Goal: Use online tool/utility: Utilize a website feature to perform a specific function

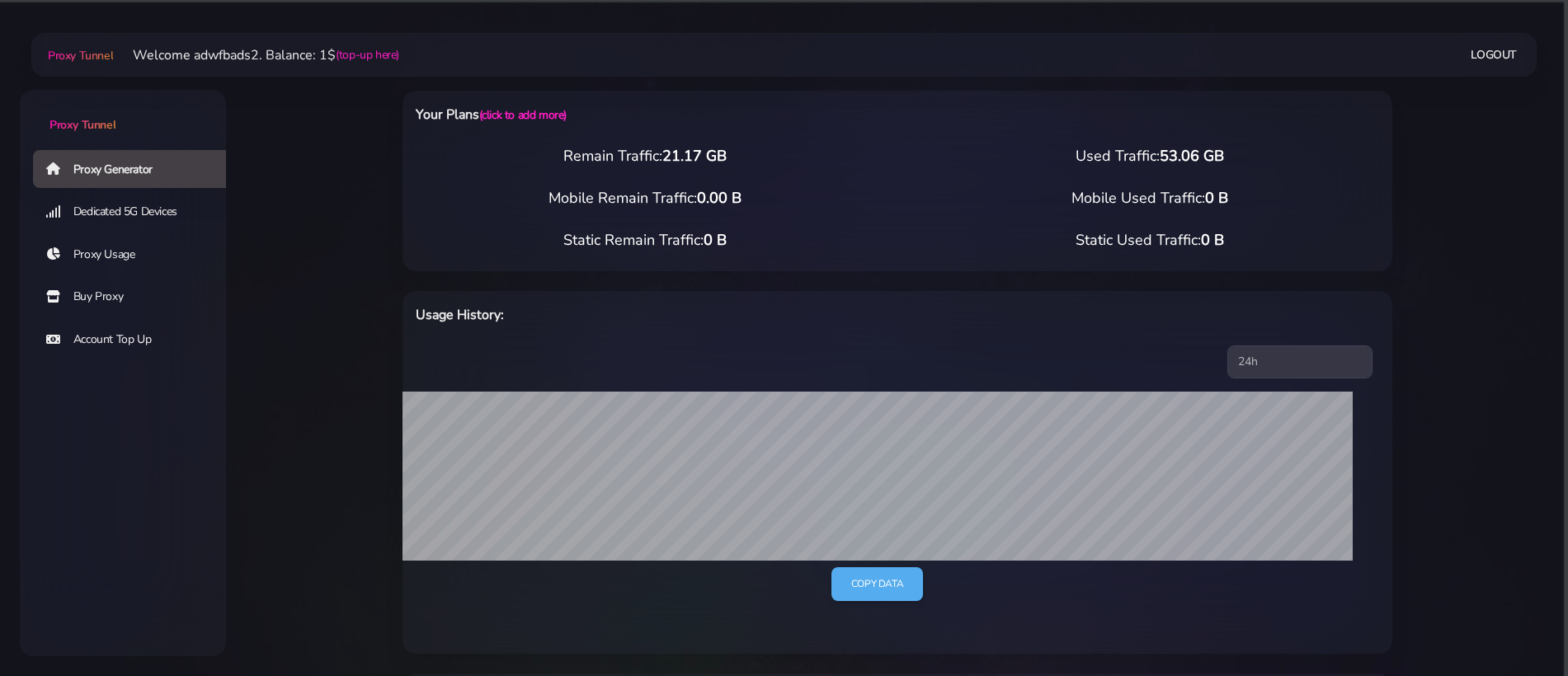
select select "NL"
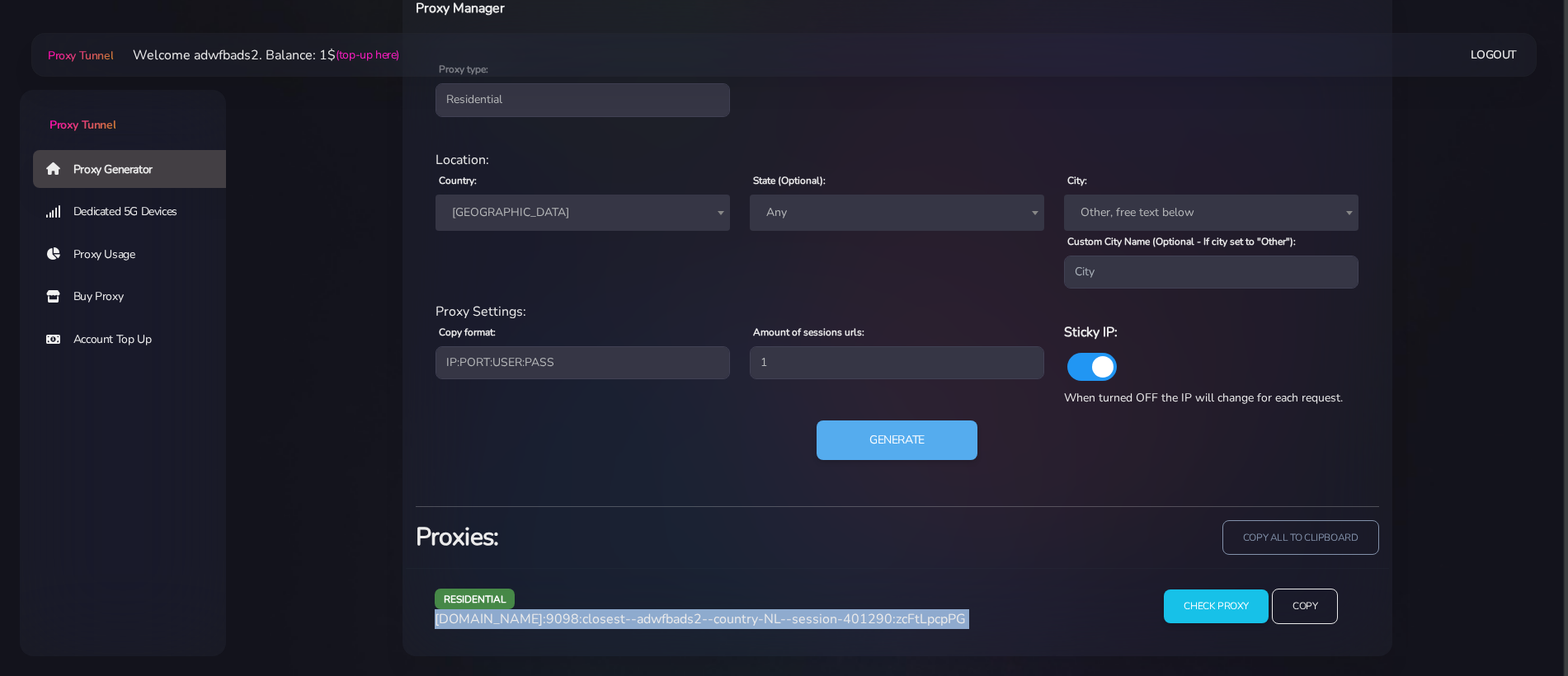
click at [466, 208] on span "[GEOGRAPHIC_DATA]" at bounding box center [582, 213] width 275 height 23
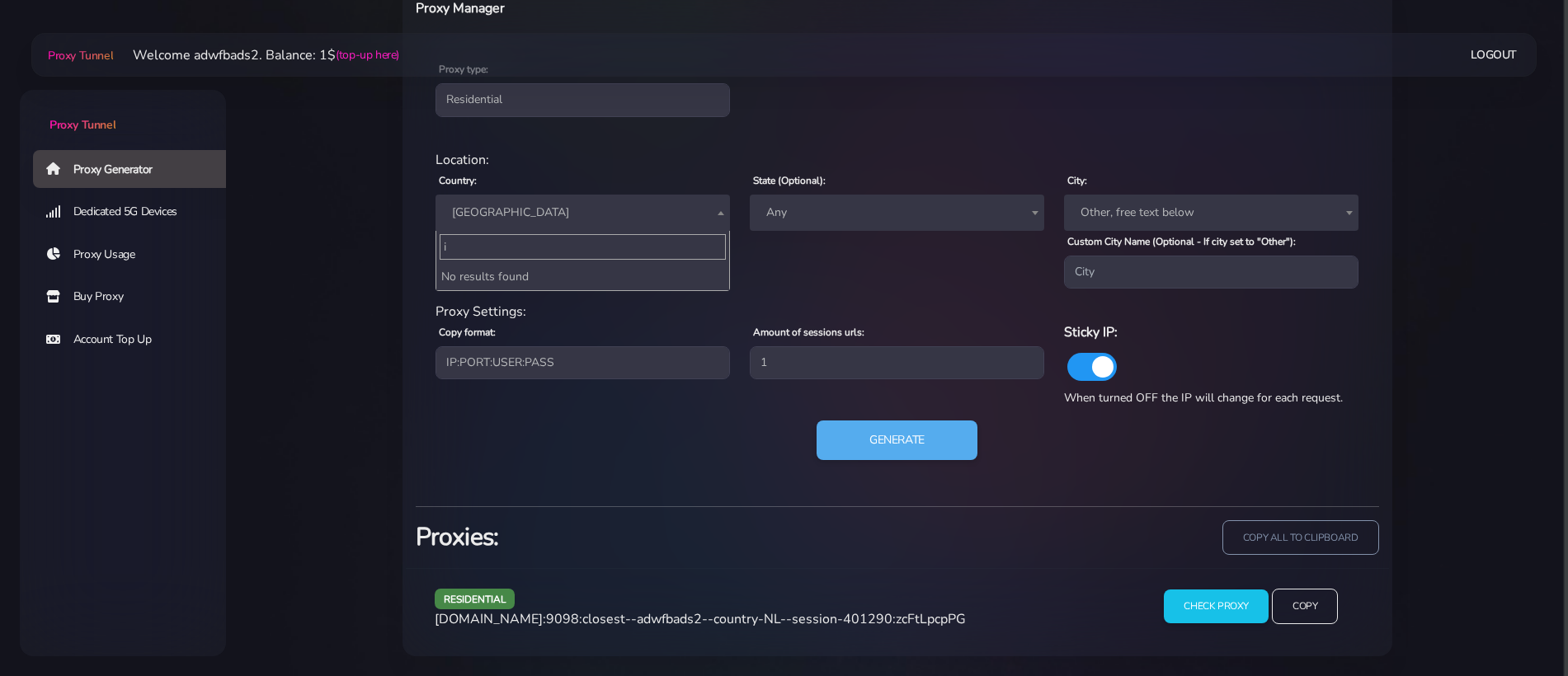
scroll to position [0, 0]
type input "і"
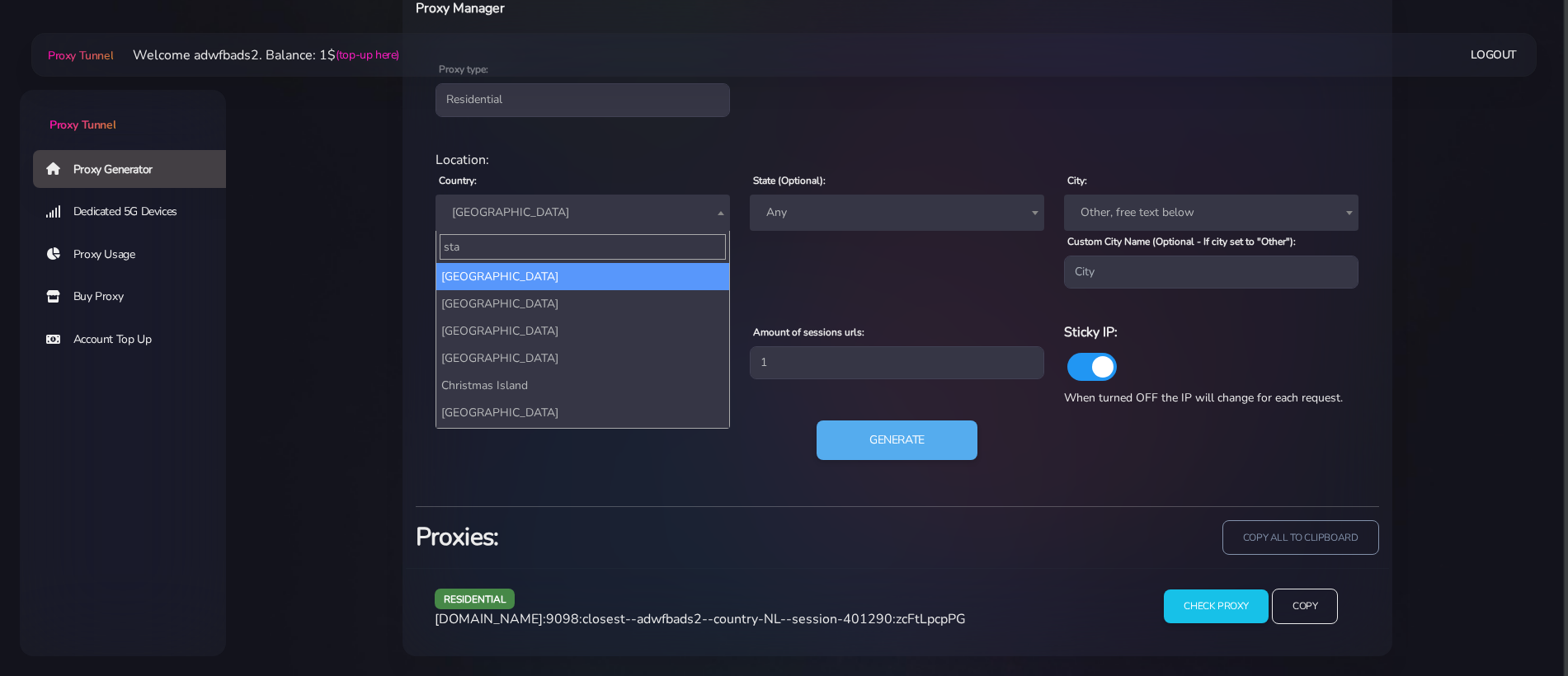
type input "stat"
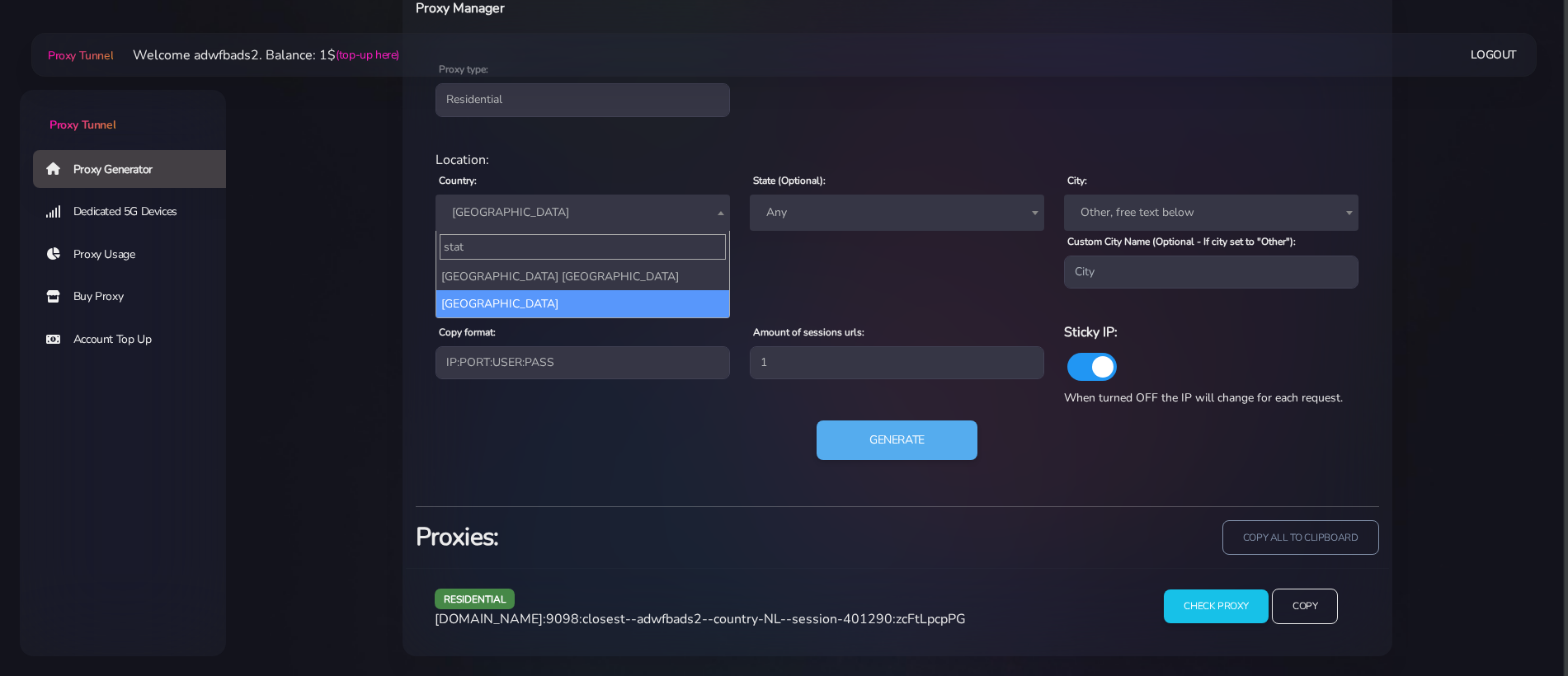
select select "US"
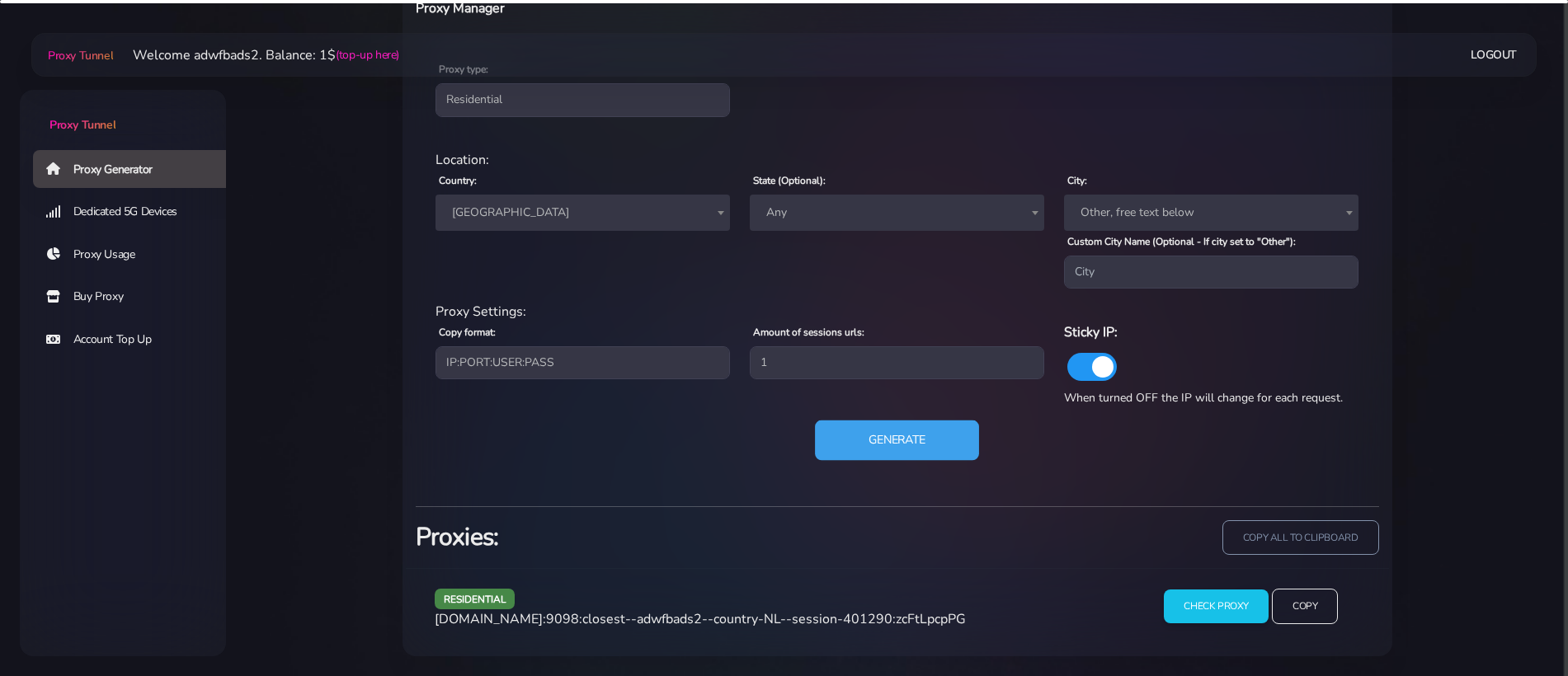
click at [890, 433] on button "Generate" at bounding box center [897, 441] width 164 height 40
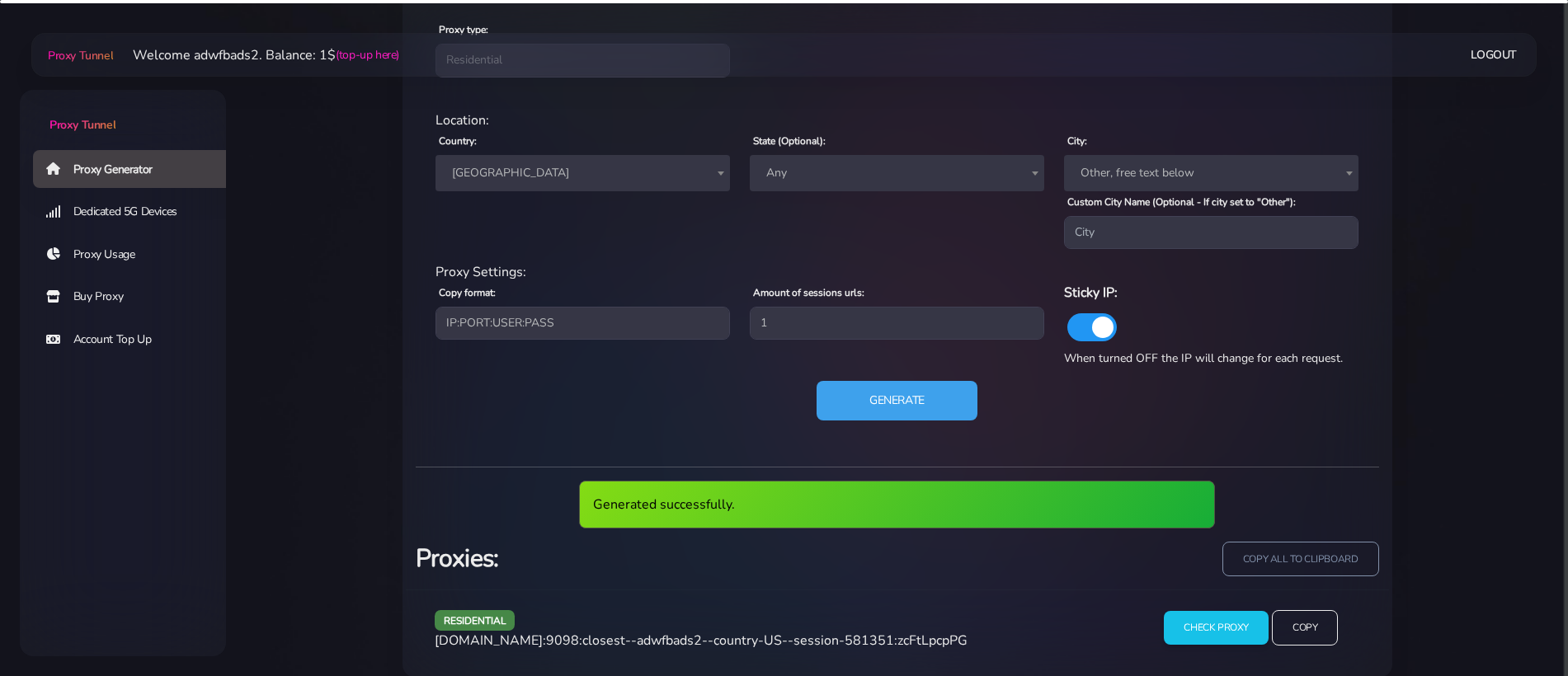
scroll to position [751, 0]
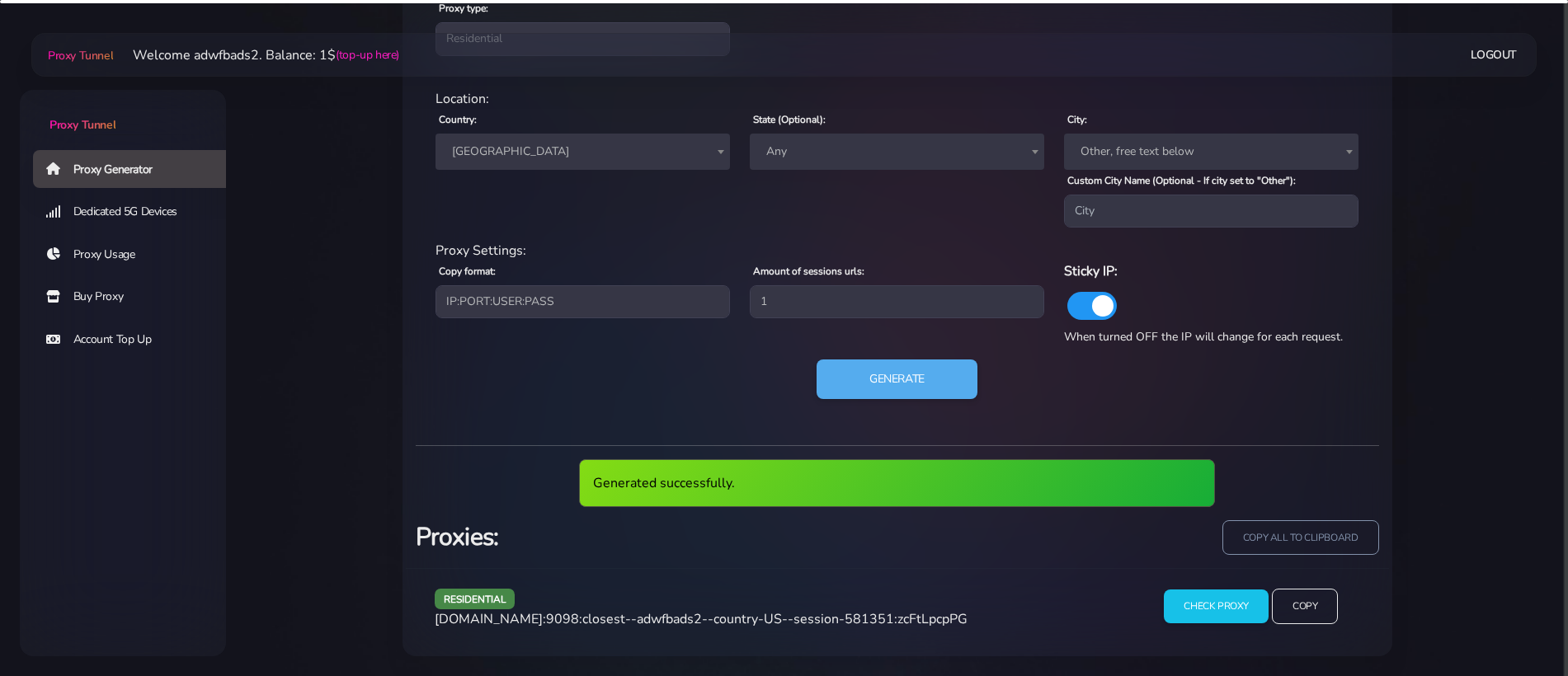
click at [729, 621] on span "[DOMAIN_NAME]:9098:closest--adwfbads2--country-US--session-581351:zcFtLpcpPG" at bounding box center [701, 619] width 533 height 18
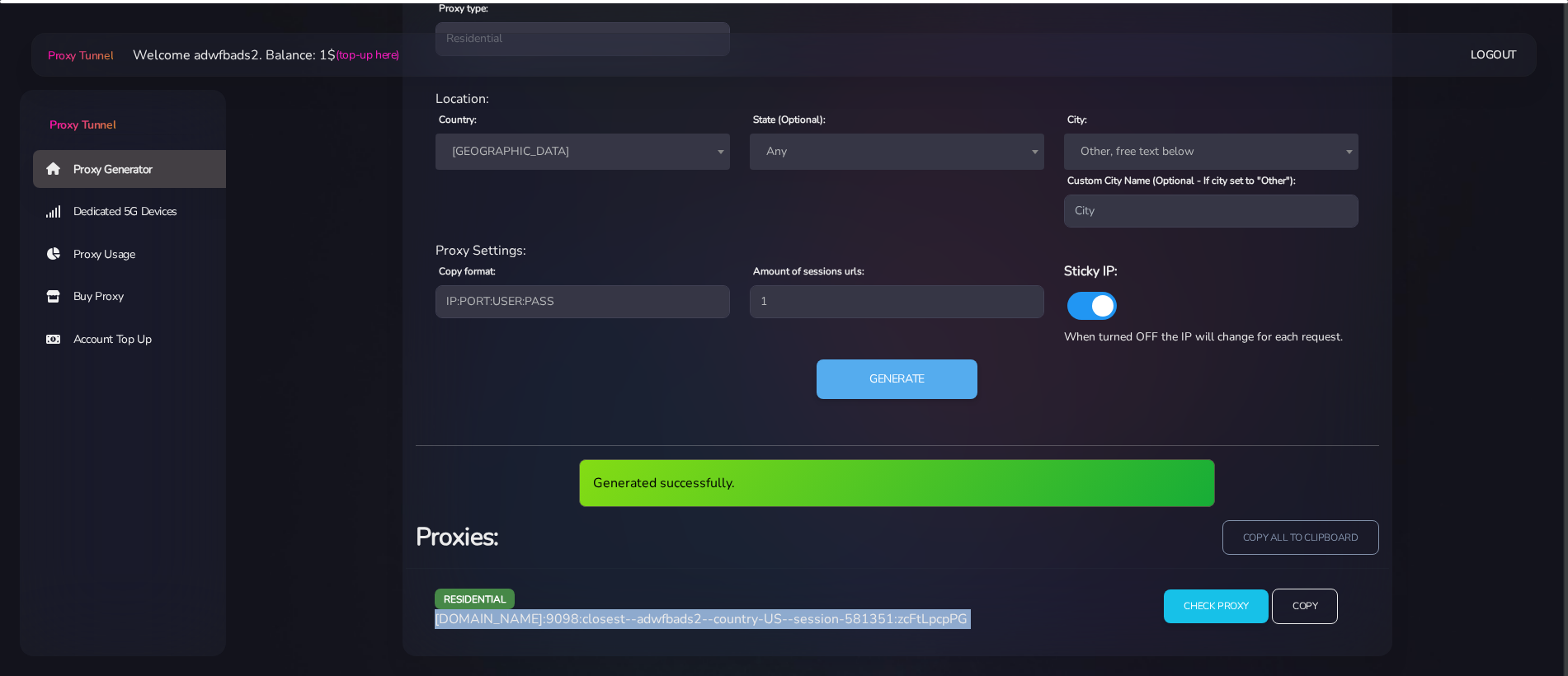
click at [729, 621] on span "[DOMAIN_NAME]:9098:closest--adwfbads2--country-US--session-581351:zcFtLpcpPG" at bounding box center [701, 619] width 533 height 18
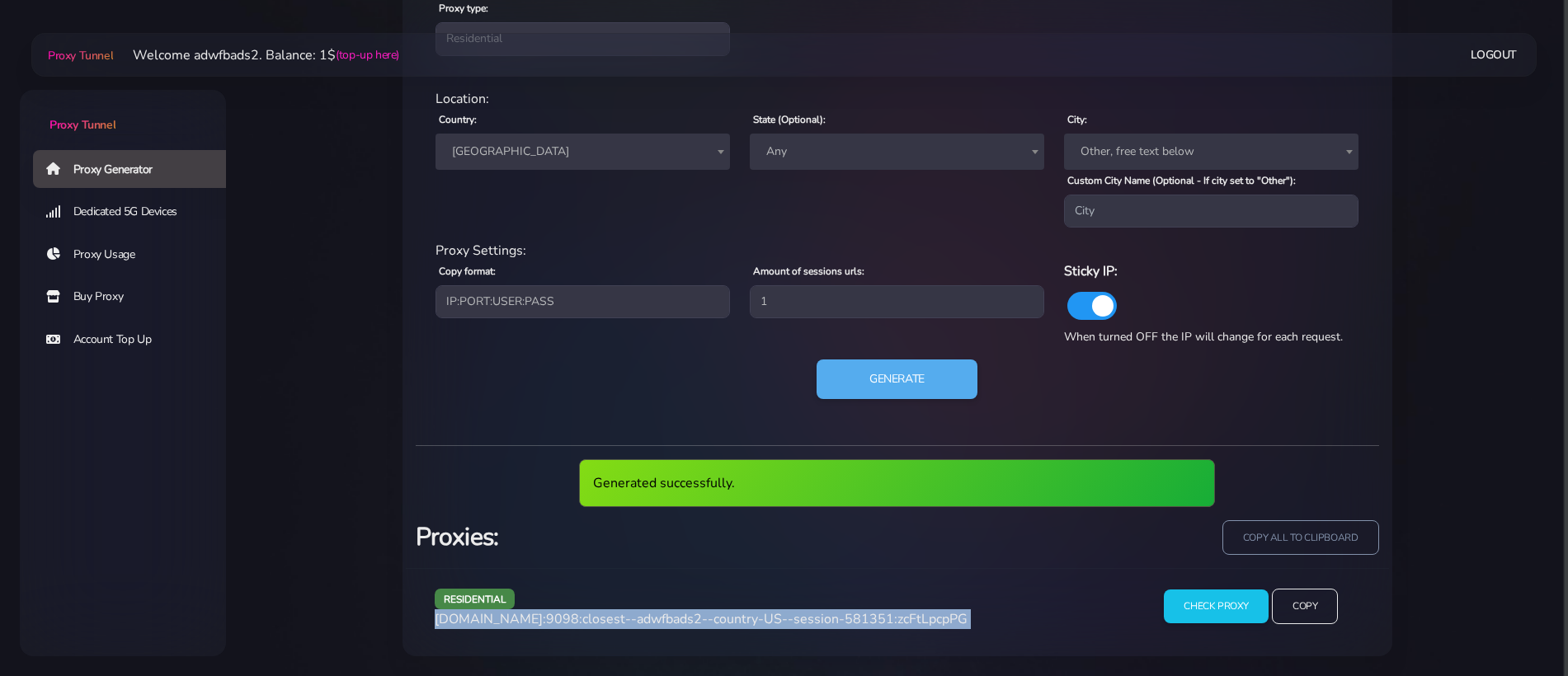
copy div "[DOMAIN_NAME]:9098:closest--adwfbads2--country-US--session-581351:zcFtLpcpPG"
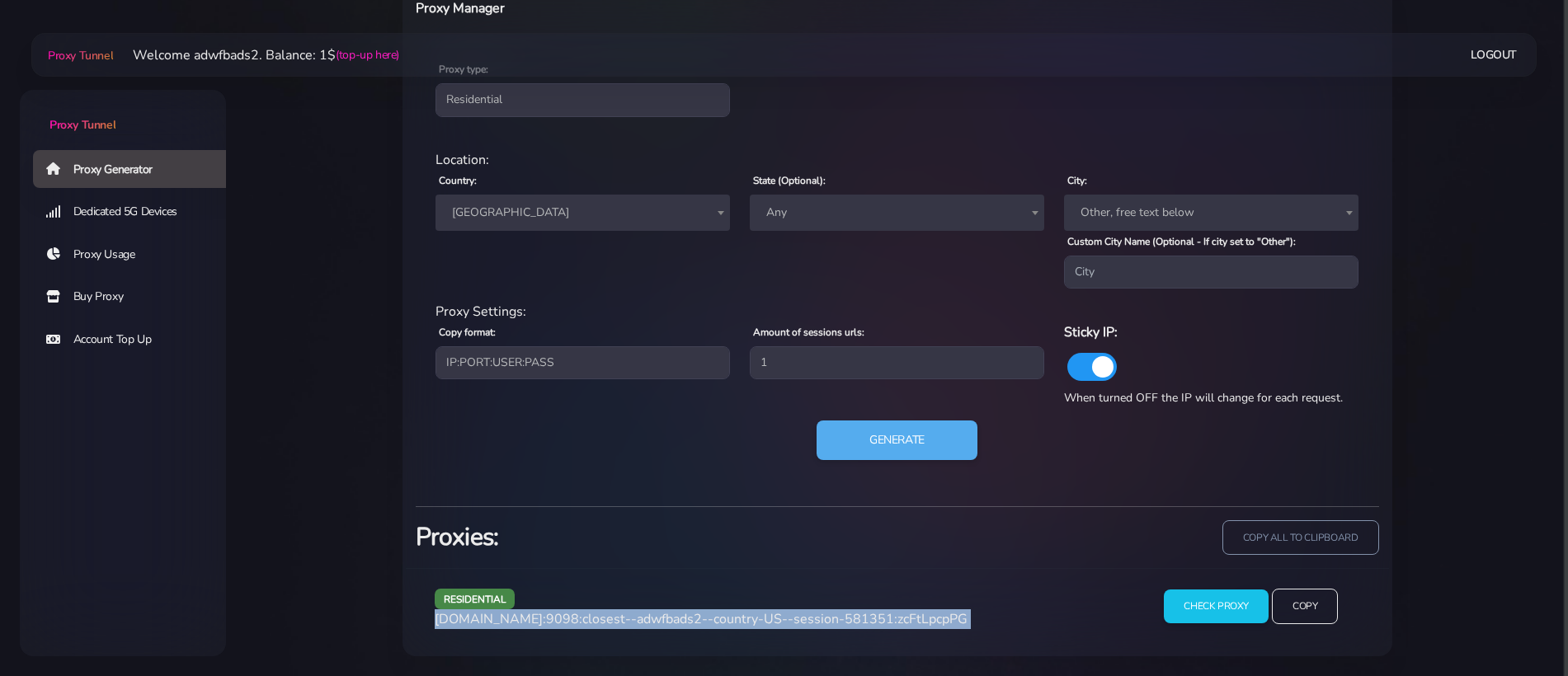
scroll to position [690, 0]
click at [920, 452] on button "Generate" at bounding box center [897, 441] width 164 height 40
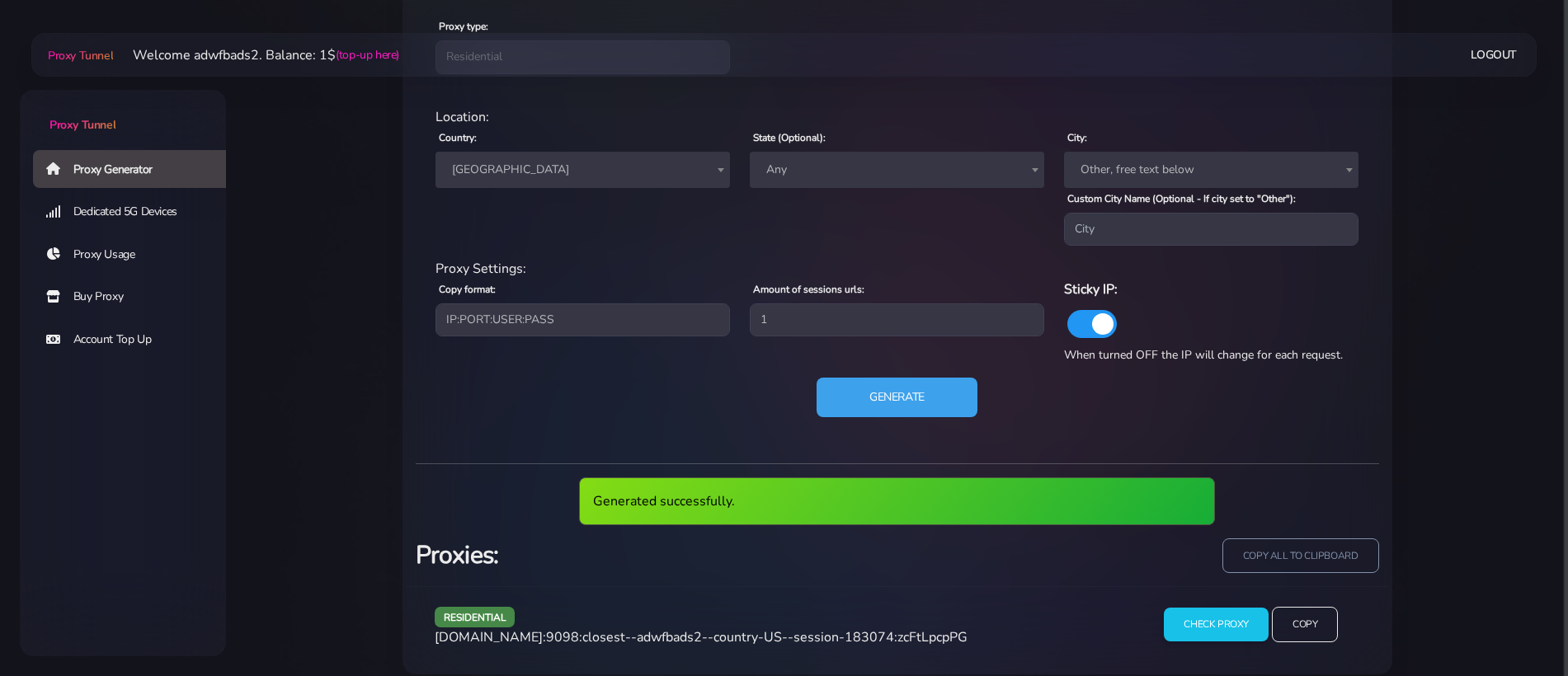
scroll to position [751, 0]
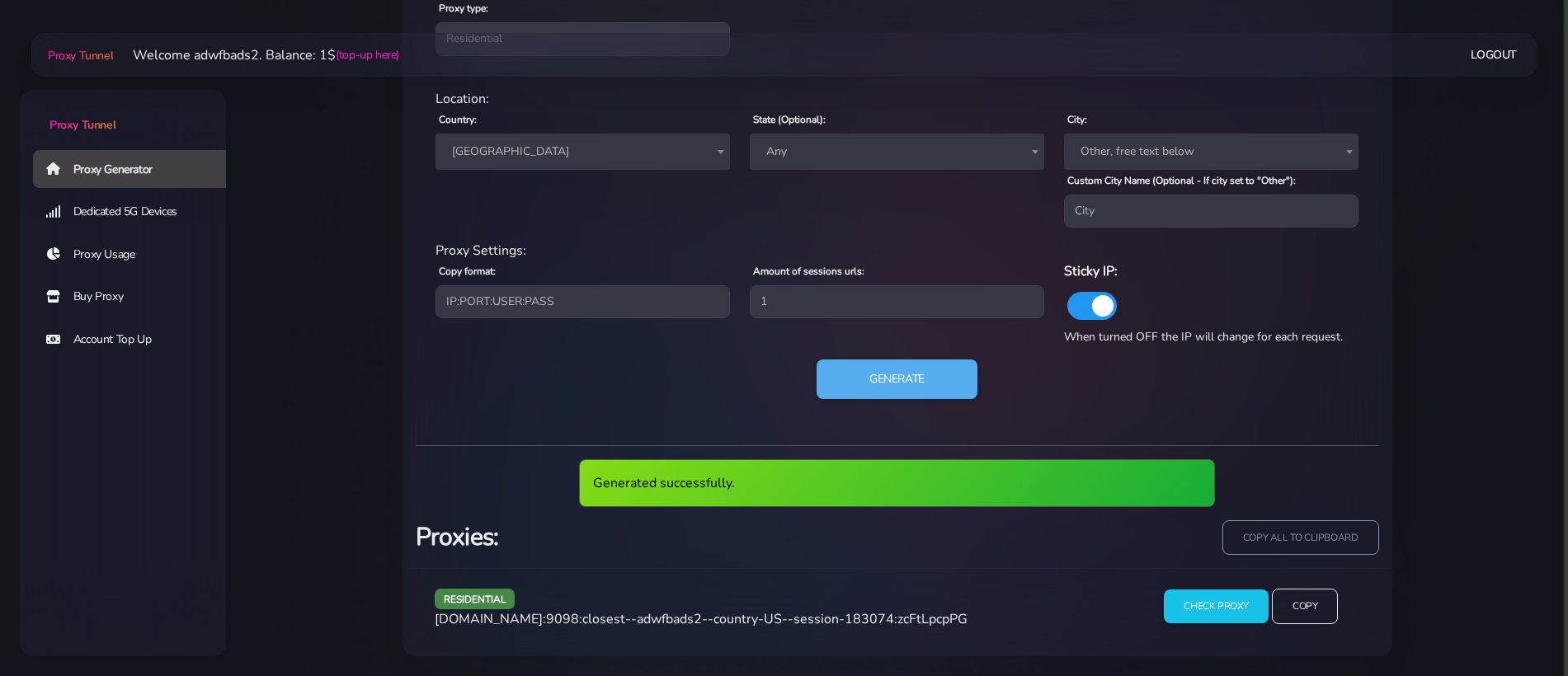
click at [743, 622] on span "[DOMAIN_NAME]:9098:closest--adwfbads2--country-US--session-183074:zcFtLpcpPG" at bounding box center [701, 619] width 533 height 18
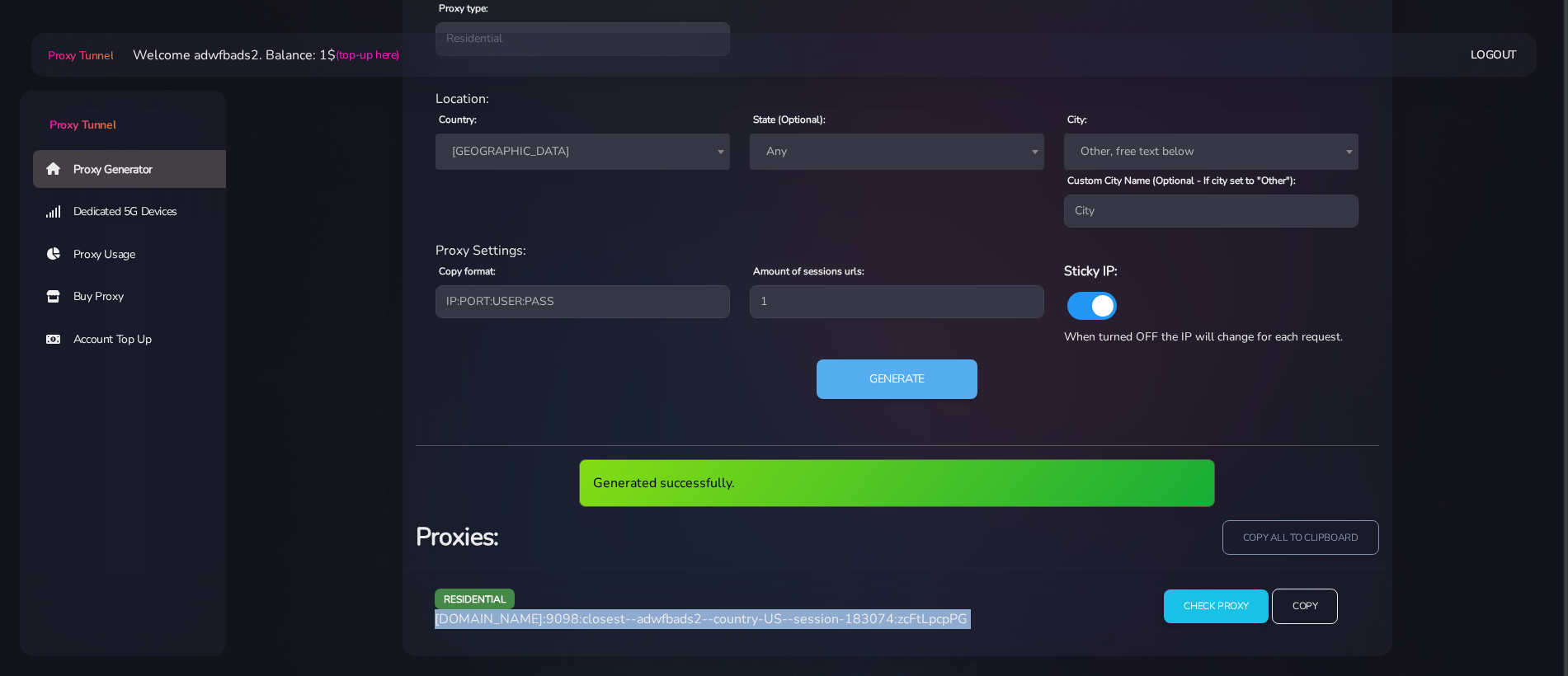
click at [743, 622] on span "[DOMAIN_NAME]:9098:closest--adwfbads2--country-US--session-183074:zcFtLpcpPG" at bounding box center [701, 619] width 533 height 18
copy div "[DOMAIN_NAME]:9098:closest--adwfbads2--country-US--session-183074:zcFtLpcpPG"
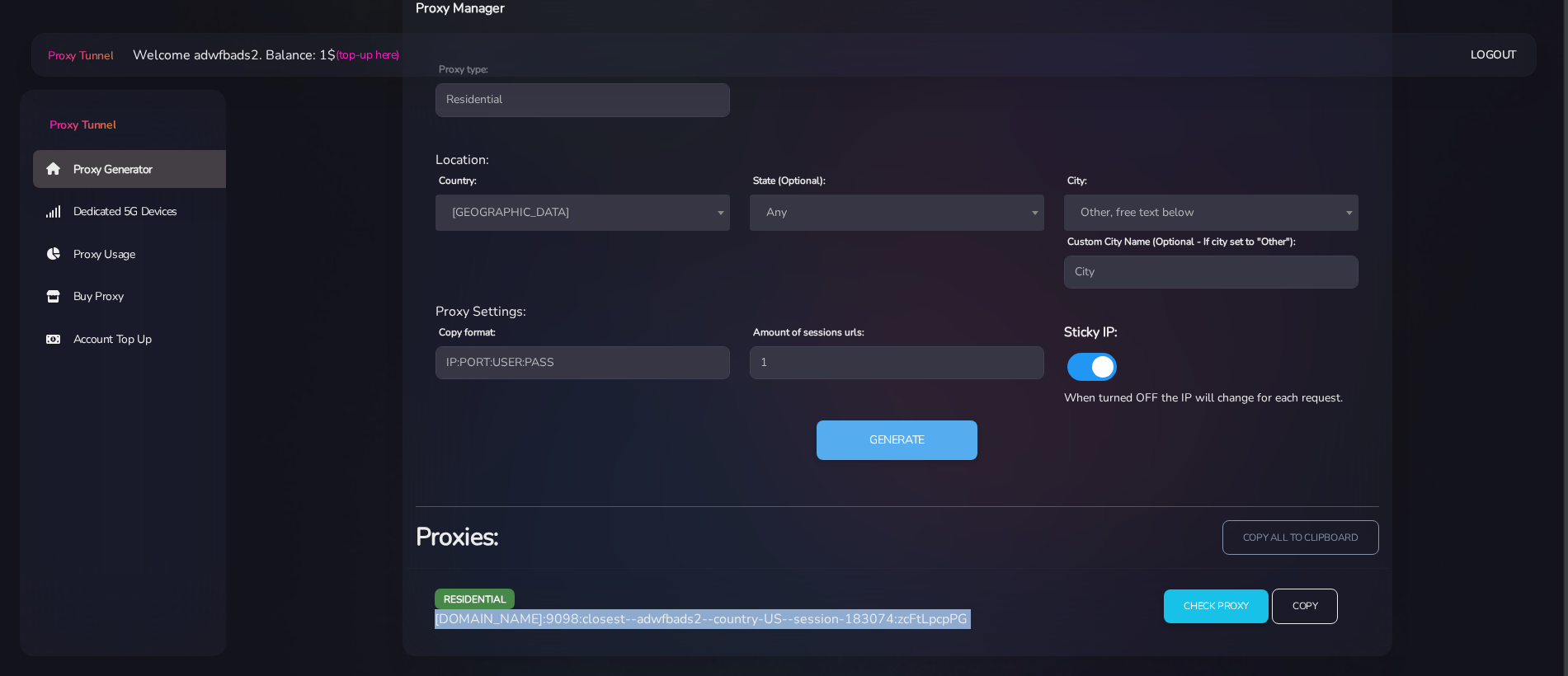
scroll to position [690, 0]
drag, startPoint x: 913, startPoint y: 449, endPoint x: 890, endPoint y: 442, distance: 24.0
click at [912, 449] on button "Generate" at bounding box center [897, 441] width 164 height 40
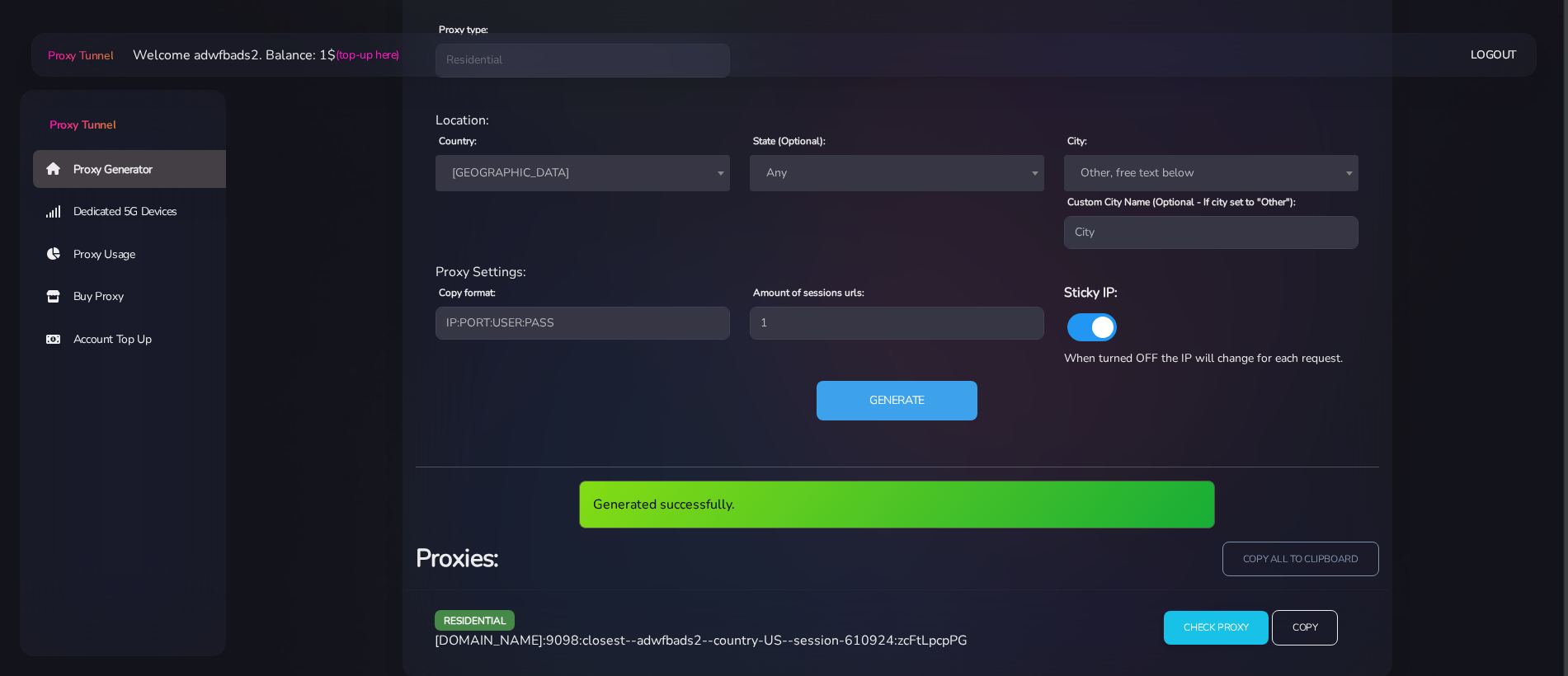
scroll to position [751, 0]
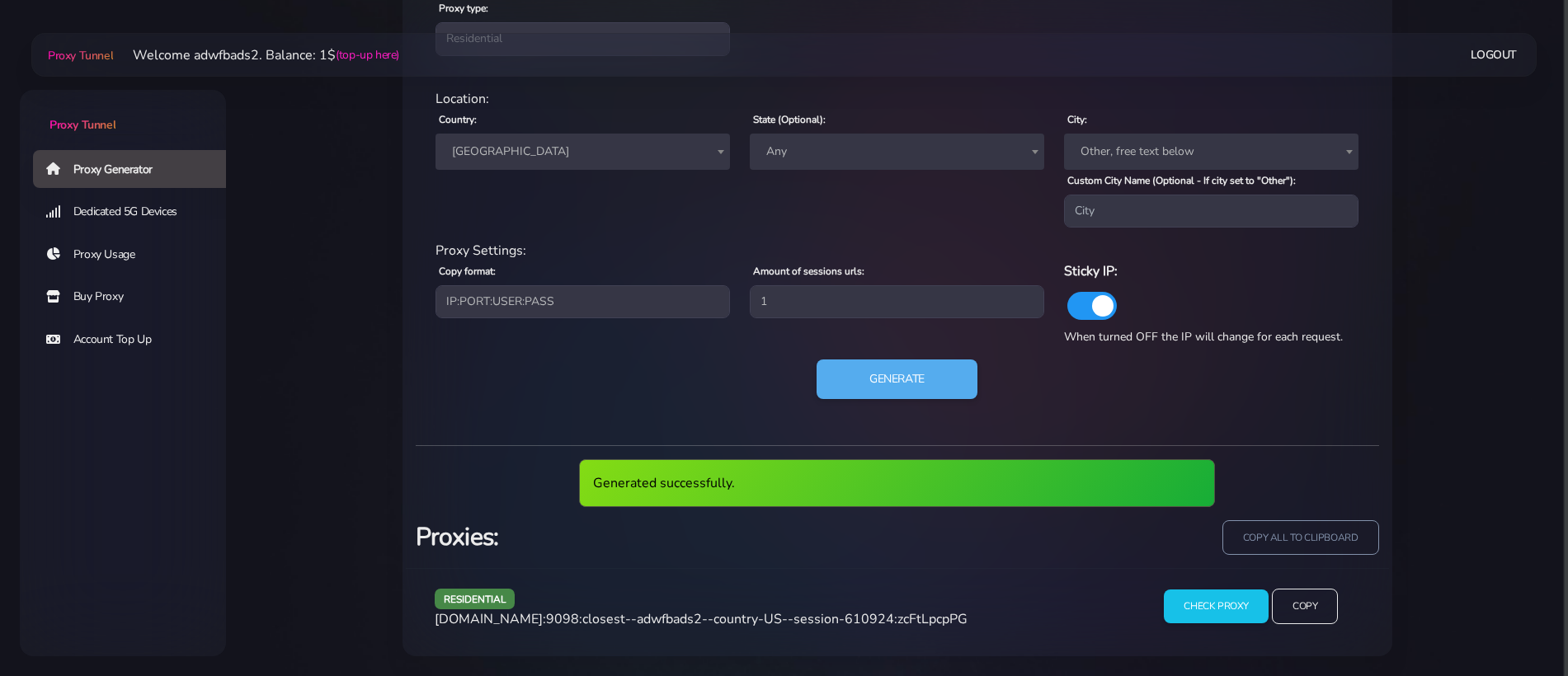
click at [675, 620] on span "[DOMAIN_NAME]:9098:closest--adwfbads2--country-US--session-610924:zcFtLpcpPG" at bounding box center [701, 619] width 533 height 18
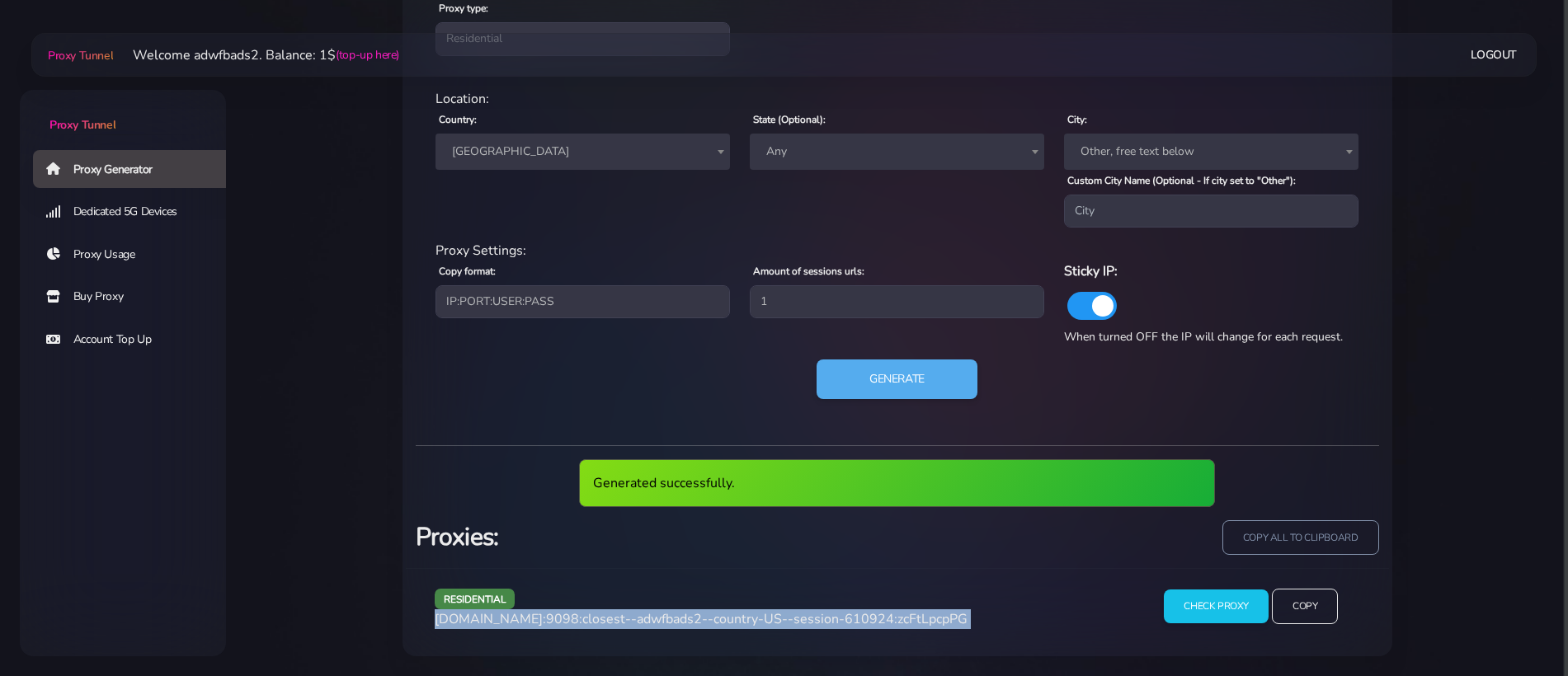
click at [675, 620] on span "[DOMAIN_NAME]:9098:closest--adwfbads2--country-US--session-610924:zcFtLpcpPG" at bounding box center [701, 619] width 533 height 18
copy div "[DOMAIN_NAME]:9098:closest--adwfbads2--country-US--session-610924:zcFtLpcpPG"
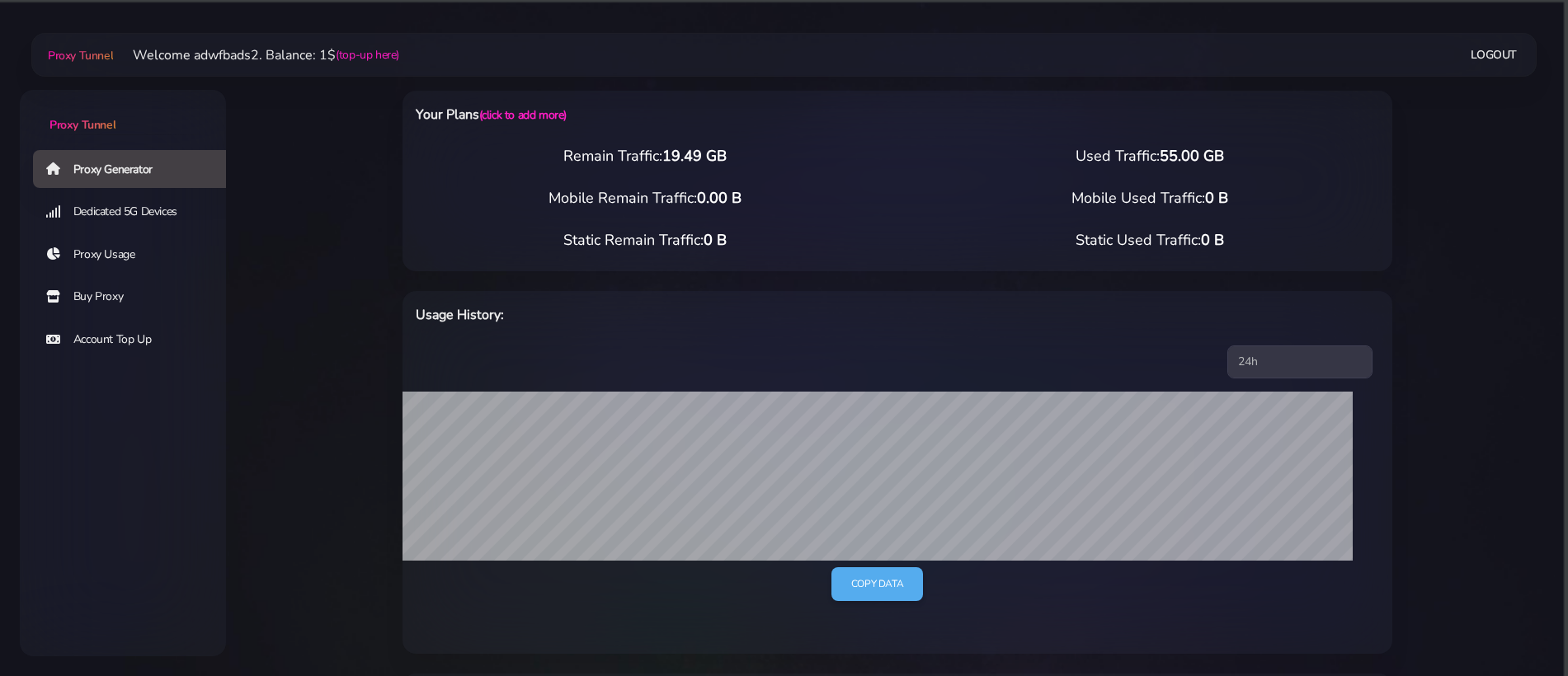
select select "ES"
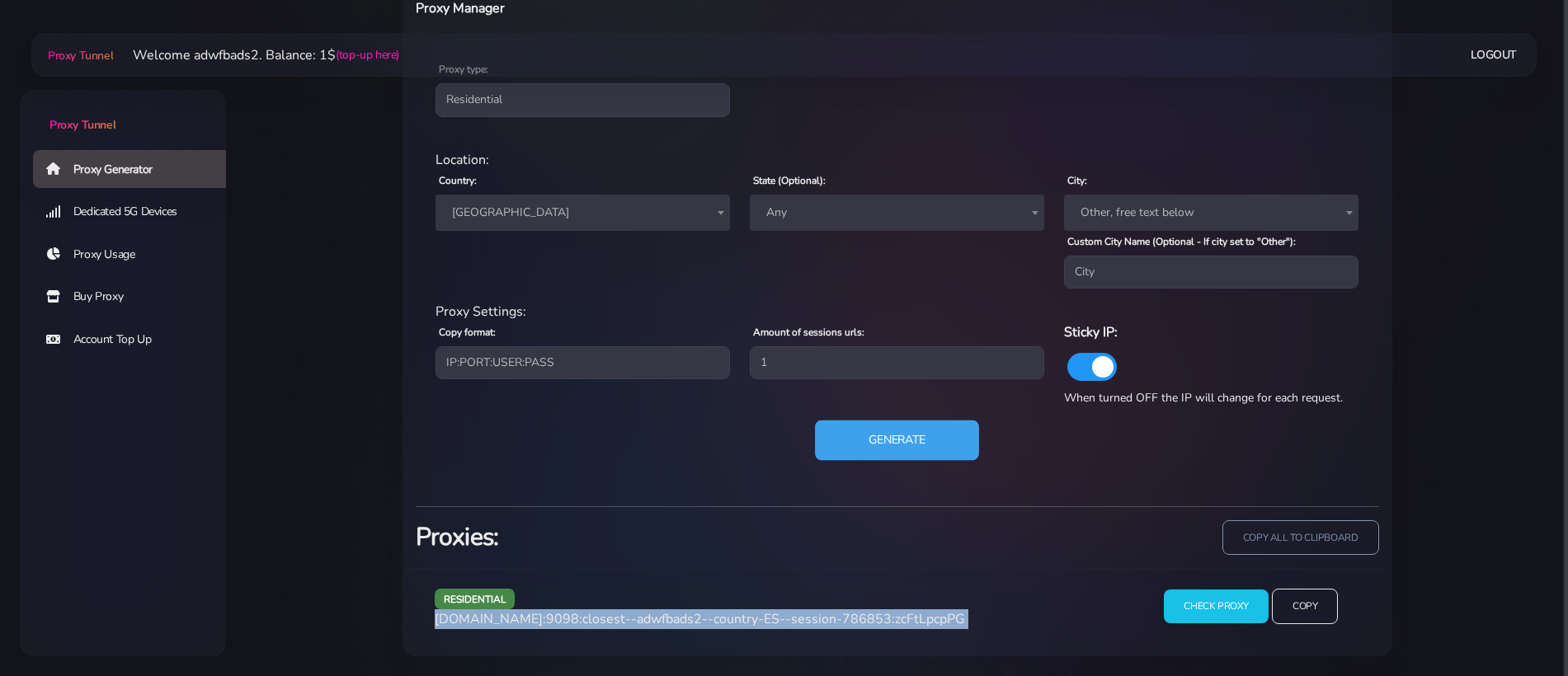
click at [895, 423] on button "Generate" at bounding box center [897, 441] width 164 height 40
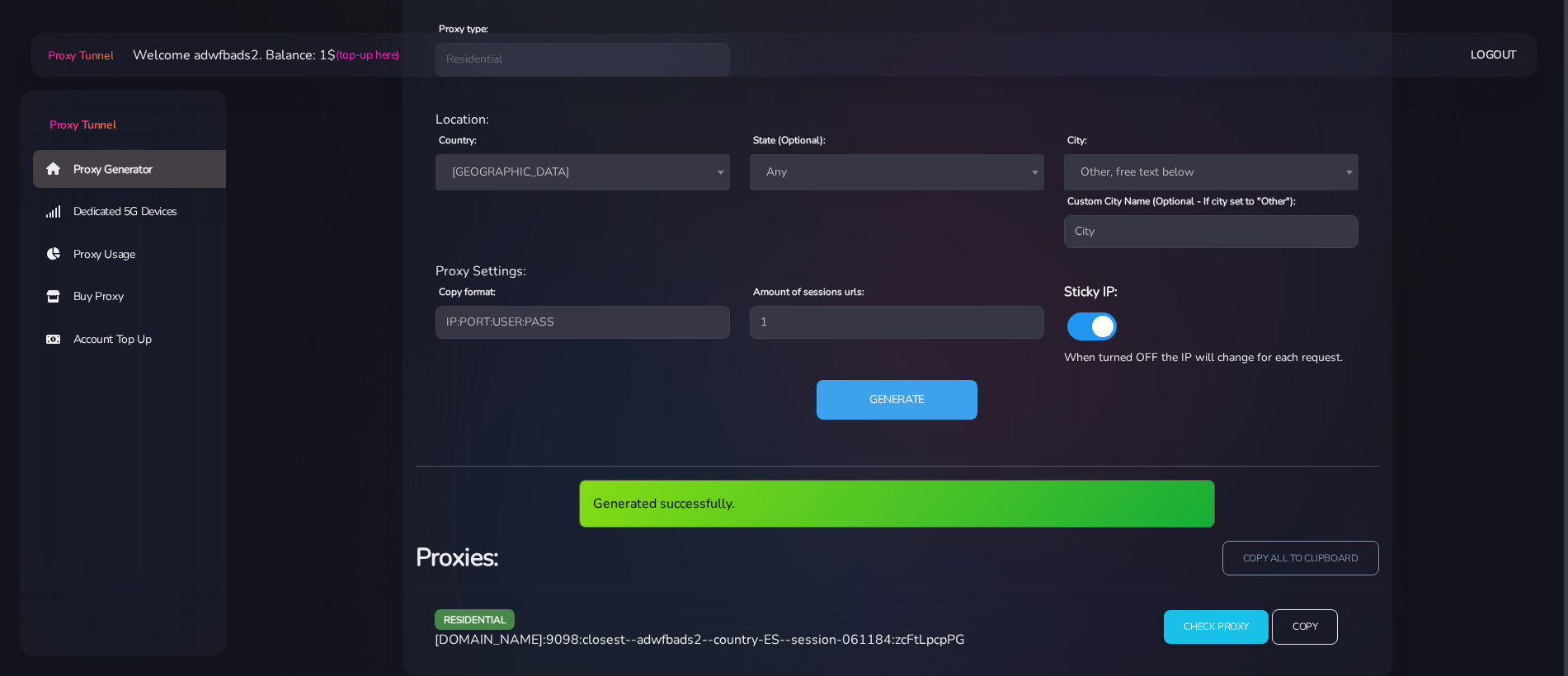
scroll to position [751, 0]
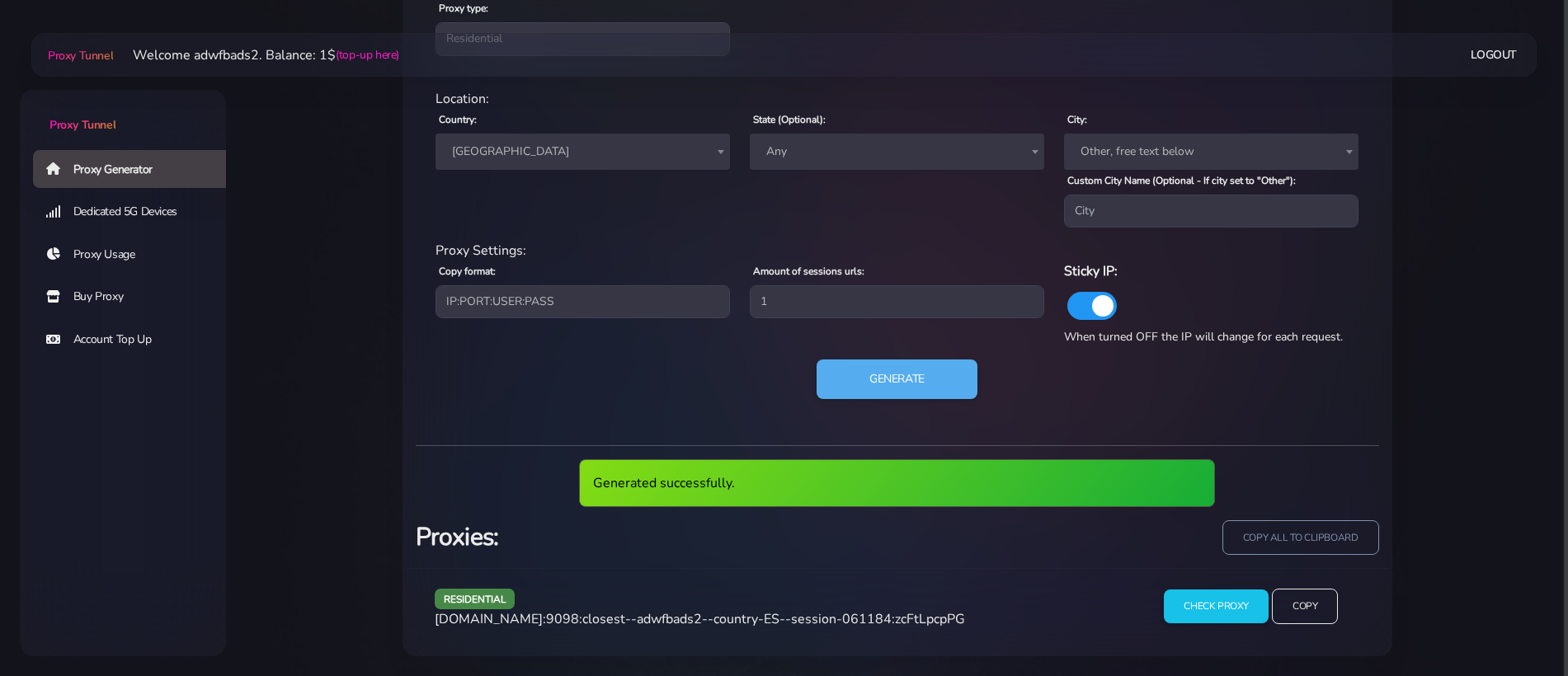
click at [747, 613] on span "[DOMAIN_NAME]:9098:closest--adwfbads2--country-ES--session-061184:zcFtLpcpPG" at bounding box center [699, 619] width 530 height 18
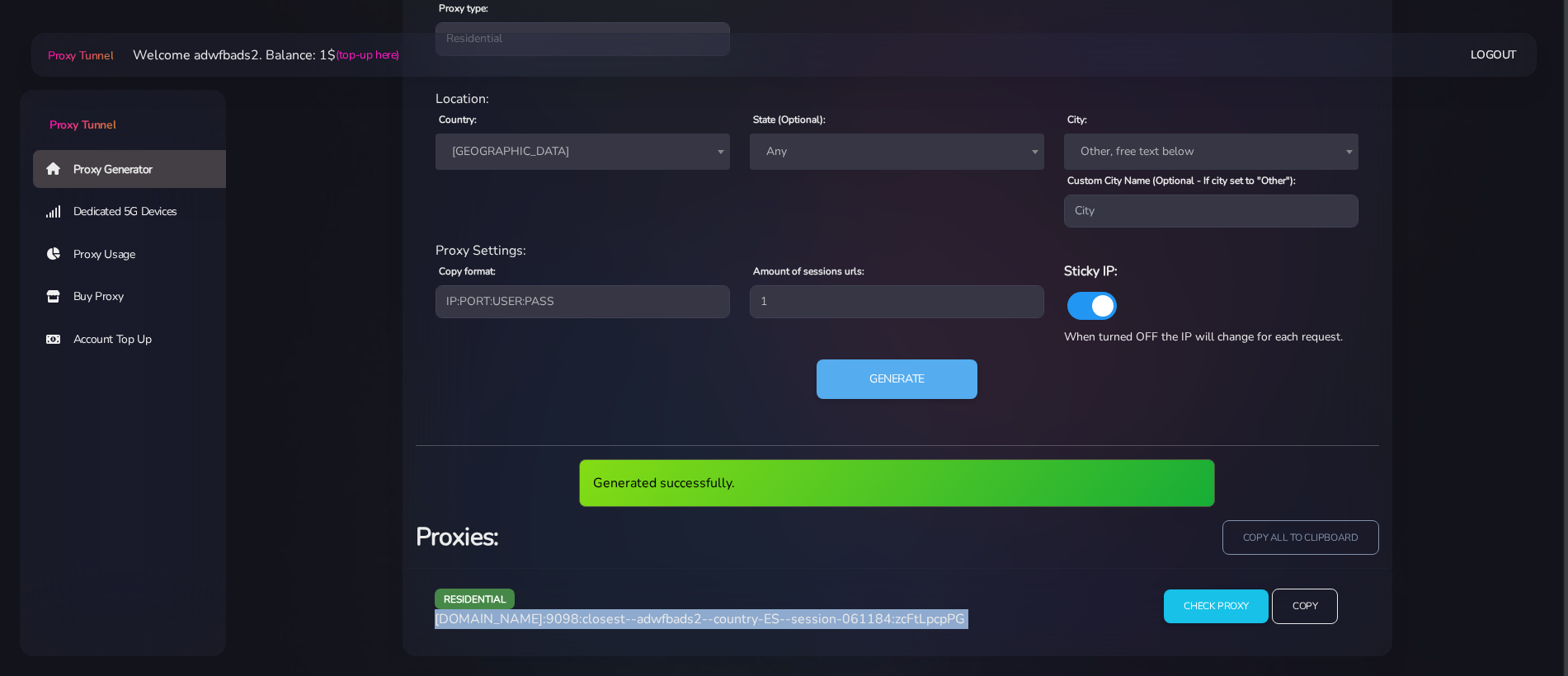
click at [747, 613] on span "agg.proxytunnel.io:9098:closest--adwfbads2--country-ES--session-061184:zcFtLpcp…" at bounding box center [699, 619] width 530 height 18
copy div "agg.proxytunnel.io:9098:closest--adwfbads2--country-ES--session-061184:zcFtLpcp…"
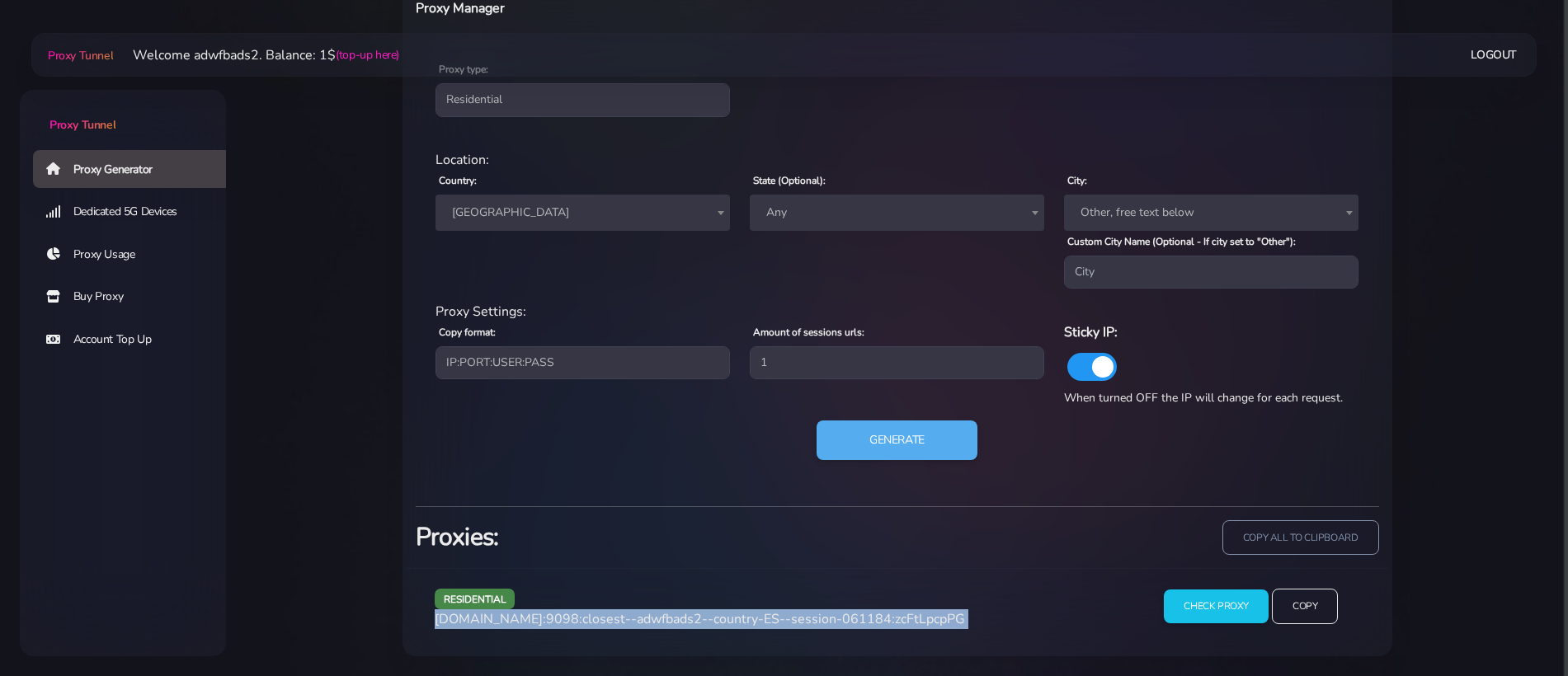
scroll to position [690, 0]
click at [868, 432] on button "Generate" at bounding box center [897, 441] width 164 height 40
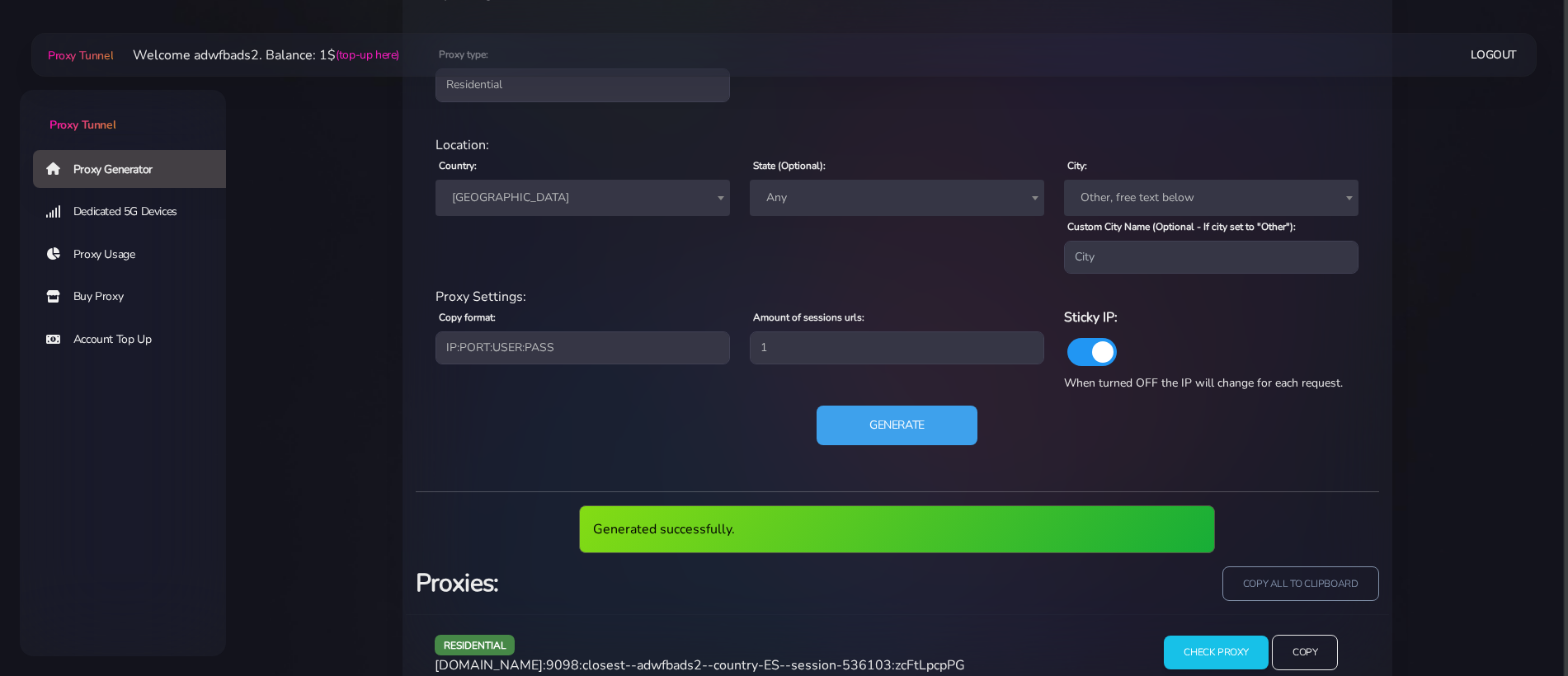
scroll to position [751, 0]
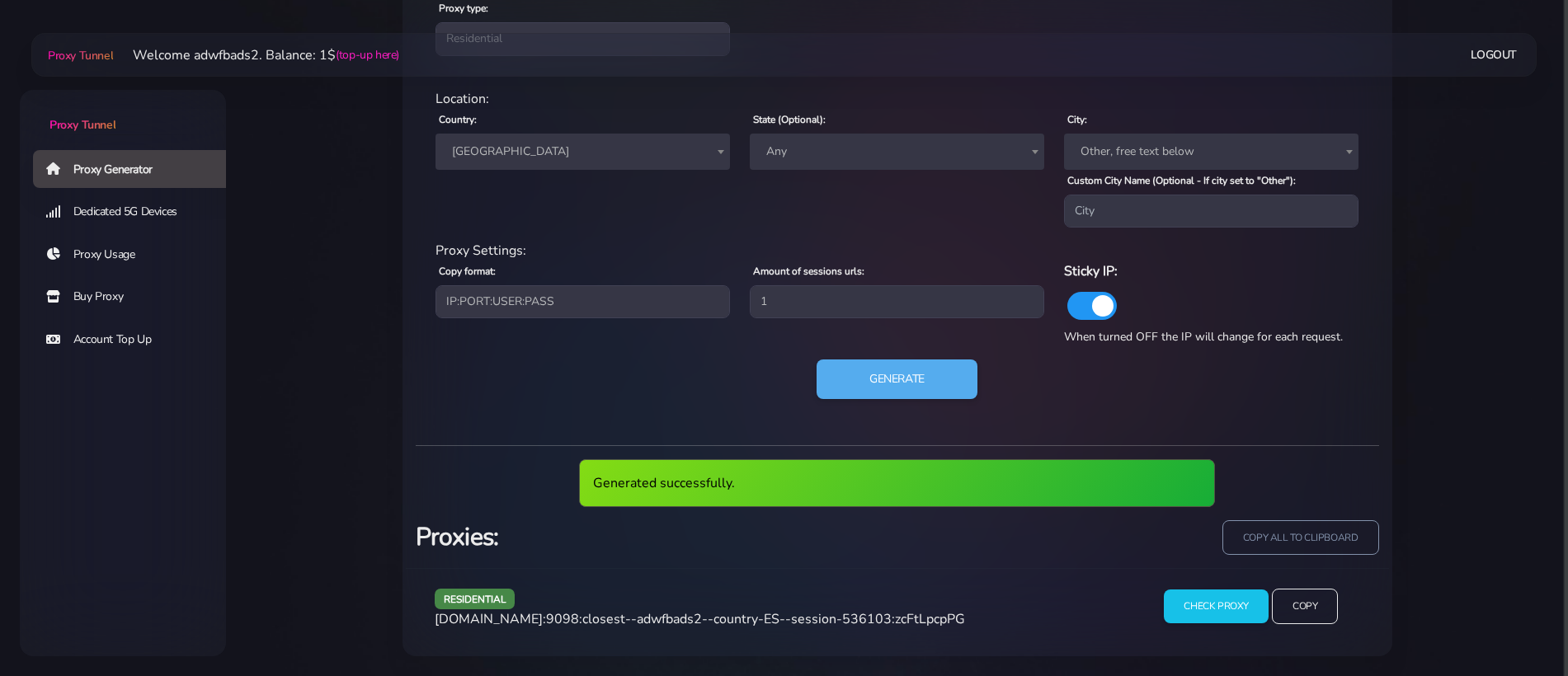
click at [726, 621] on span "agg.proxytunnel.io:9098:closest--adwfbads2--country-ES--session-536103:zcFtLpcp…" at bounding box center [699, 619] width 530 height 18
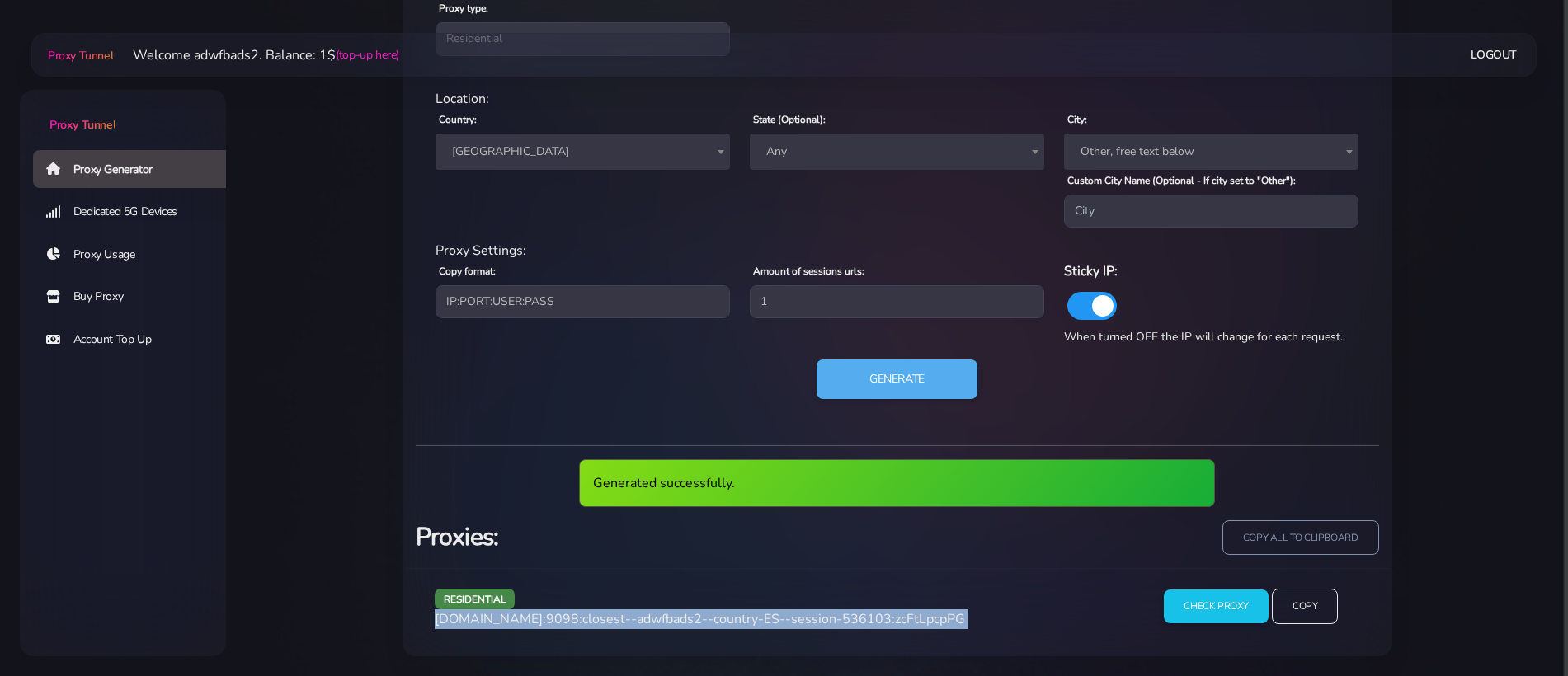
click at [726, 621] on span "agg.proxytunnel.io:9098:closest--adwfbads2--country-ES--session-536103:zcFtLpcp…" at bounding box center [699, 619] width 530 height 18
copy div "agg.proxytunnel.io:9098:closest--adwfbads2--country-ES--session-536103:zcFtLpcp…"
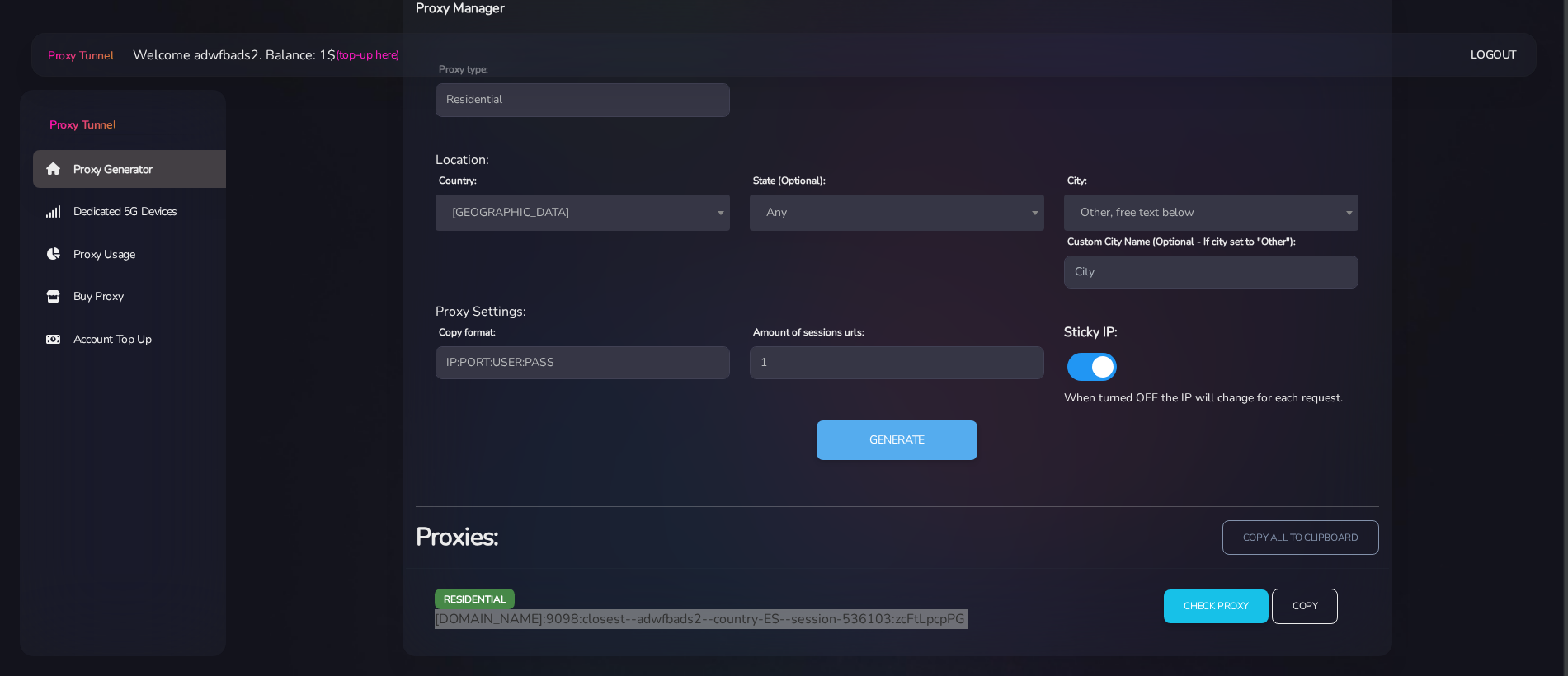
scroll to position [690, 0]
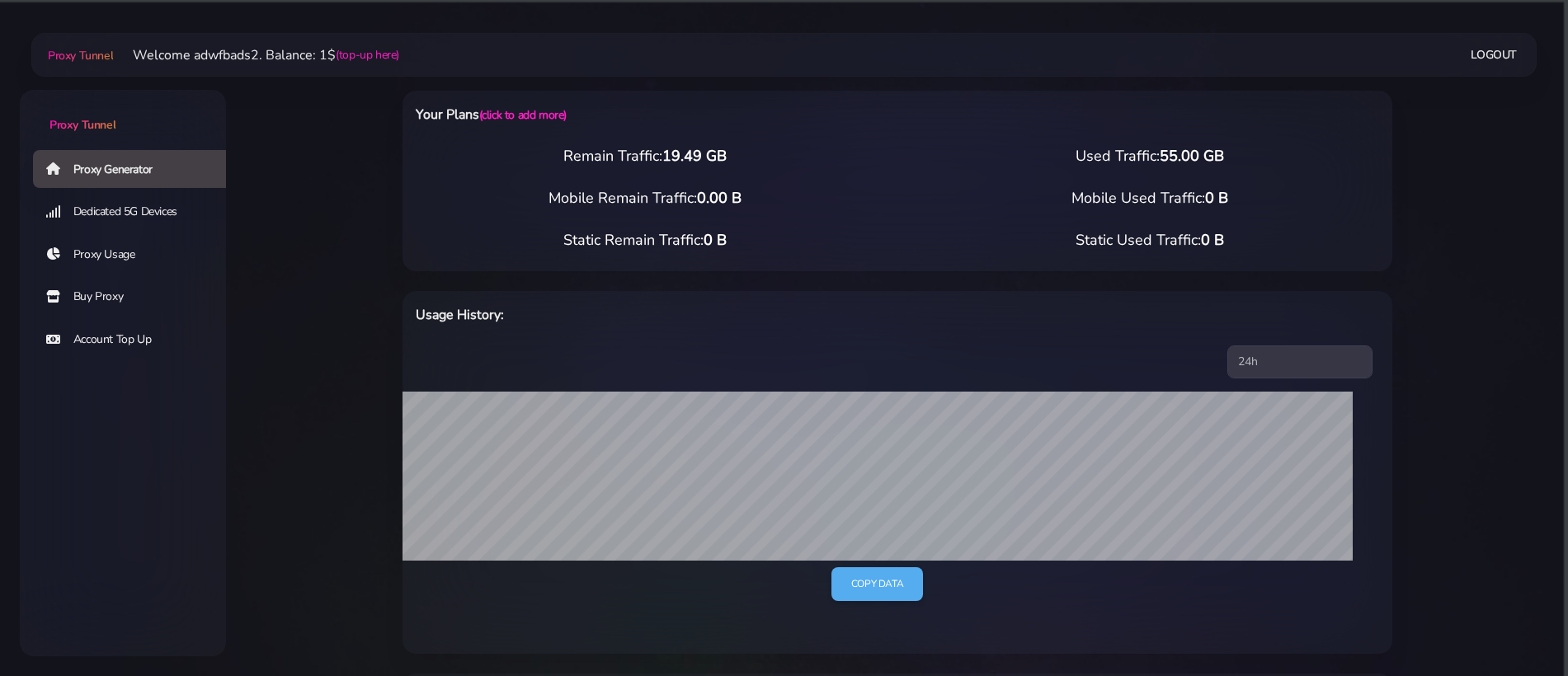
select select "UK"
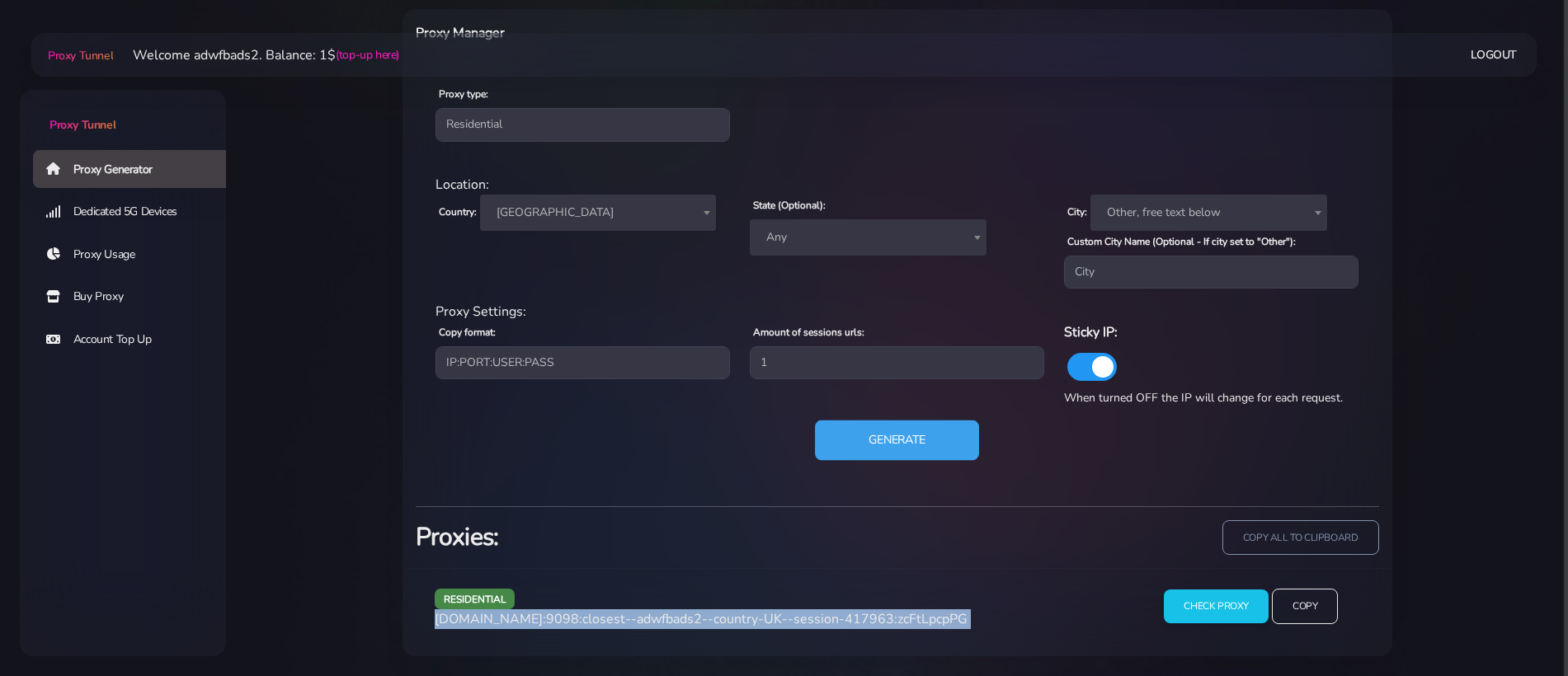
click at [903, 451] on button "Generate" at bounding box center [897, 441] width 164 height 40
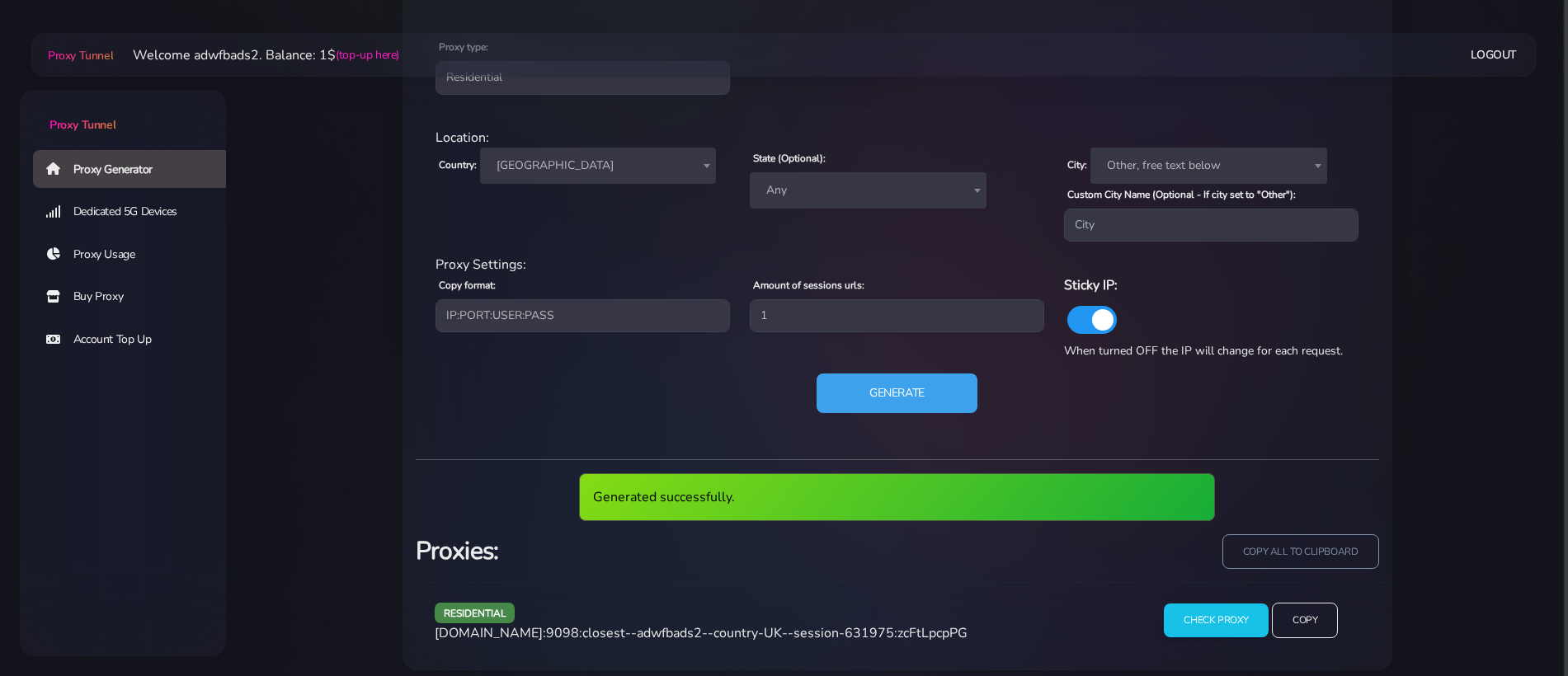
scroll to position [725, 0]
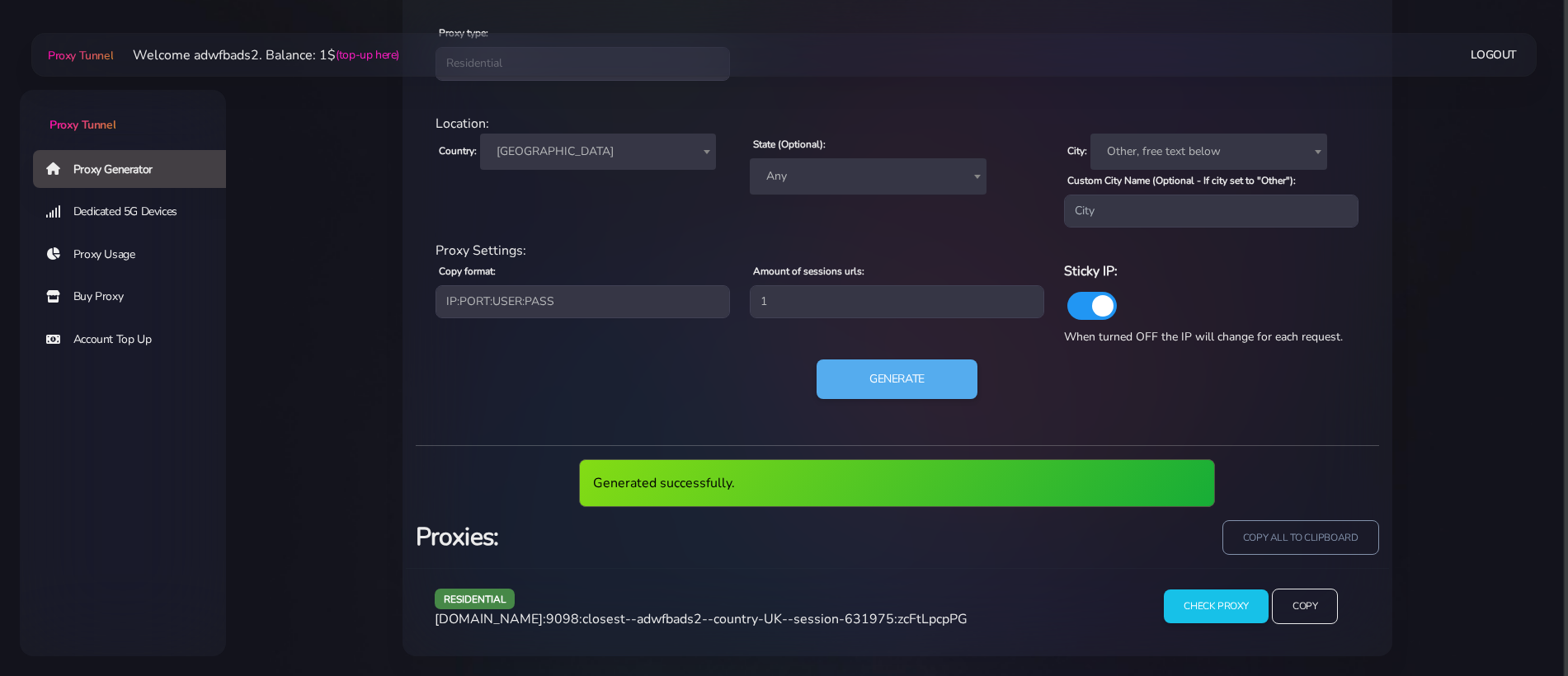
click at [711, 614] on span "agg.proxytunnel.io:9098:closest--adwfbads2--country-UK--session-631975:zcFtLpcp…" at bounding box center [701, 619] width 533 height 18
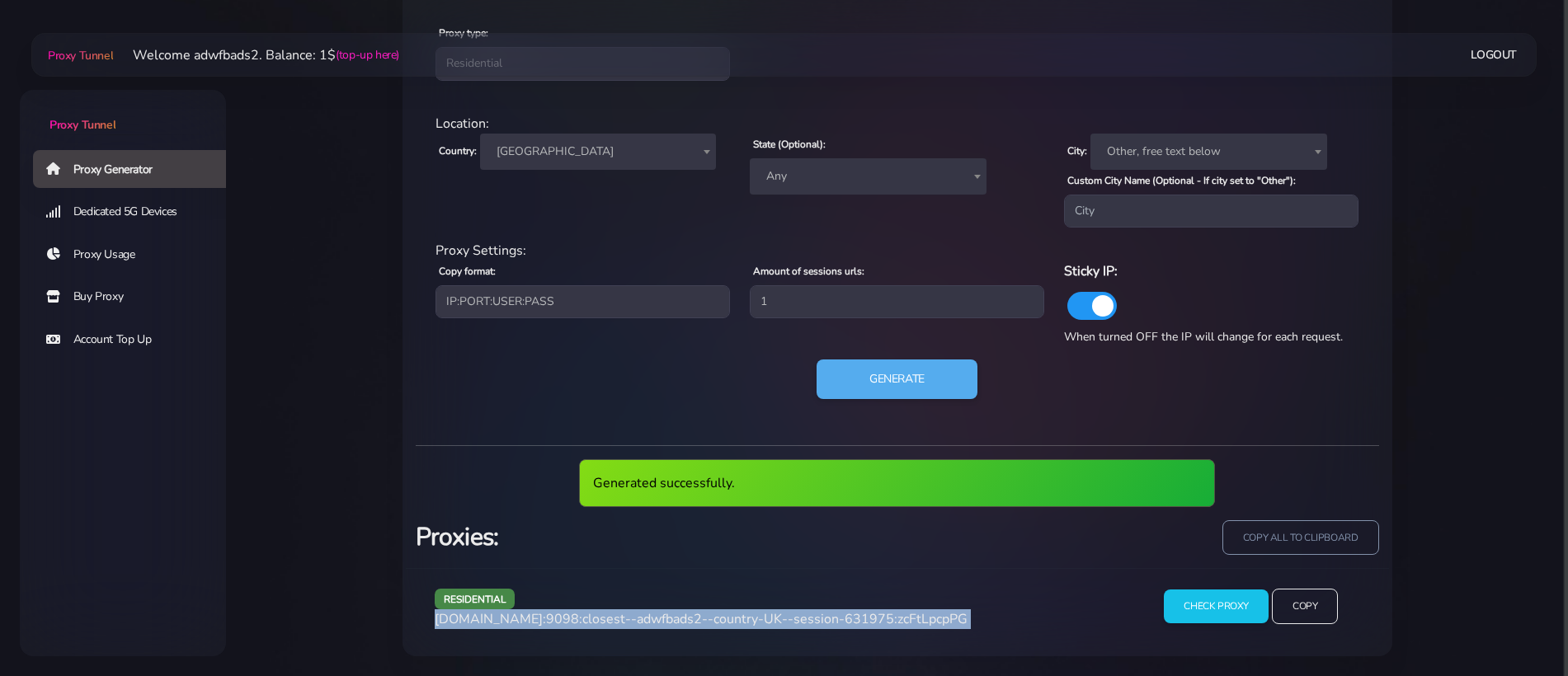
click at [711, 614] on span "agg.proxytunnel.io:9098:closest--adwfbads2--country-UK--session-631975:zcFtLpcp…" at bounding box center [701, 619] width 533 height 18
copy div "agg.proxytunnel.io:9098:closest--adwfbads2--country-UK--session-631975:zcFtLpcp…"
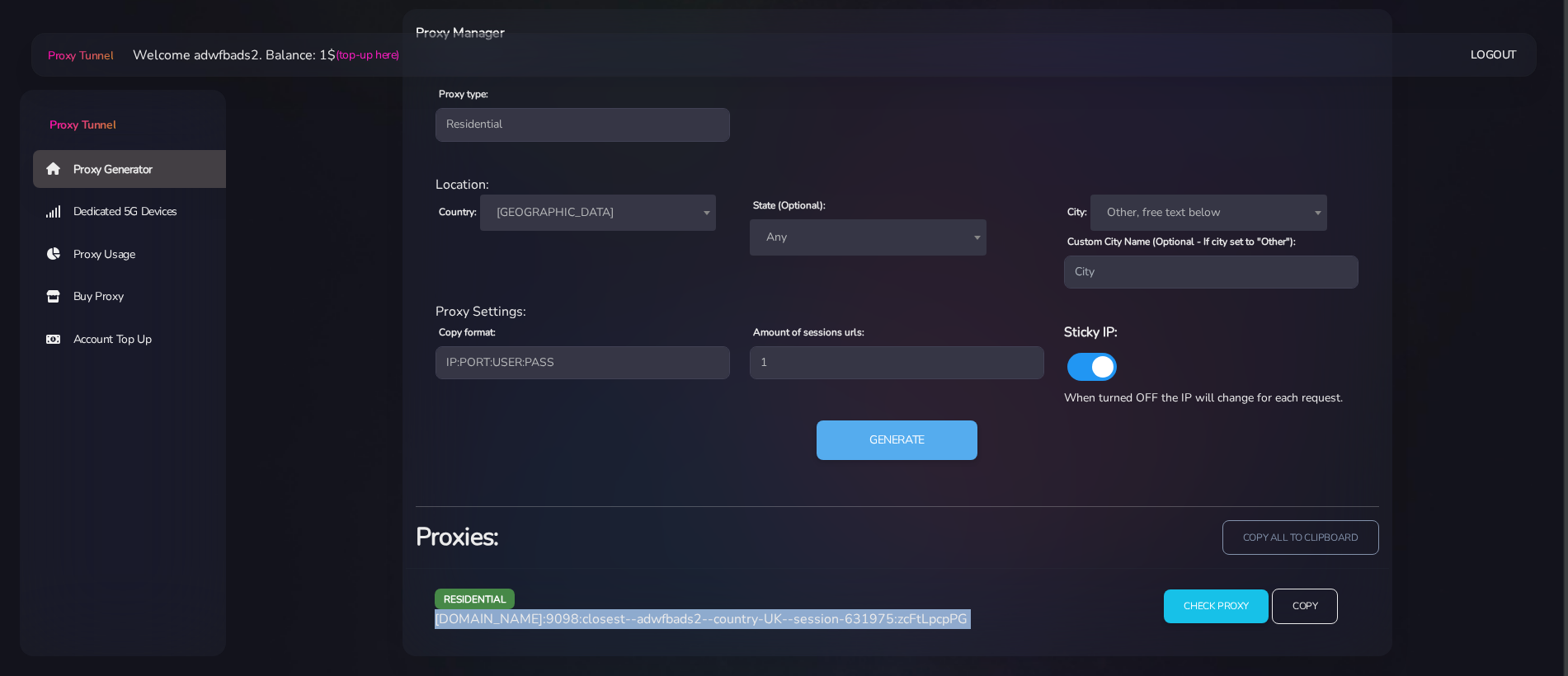
scroll to position [665, 0]
click at [898, 455] on button "Generate" at bounding box center [897, 441] width 164 height 40
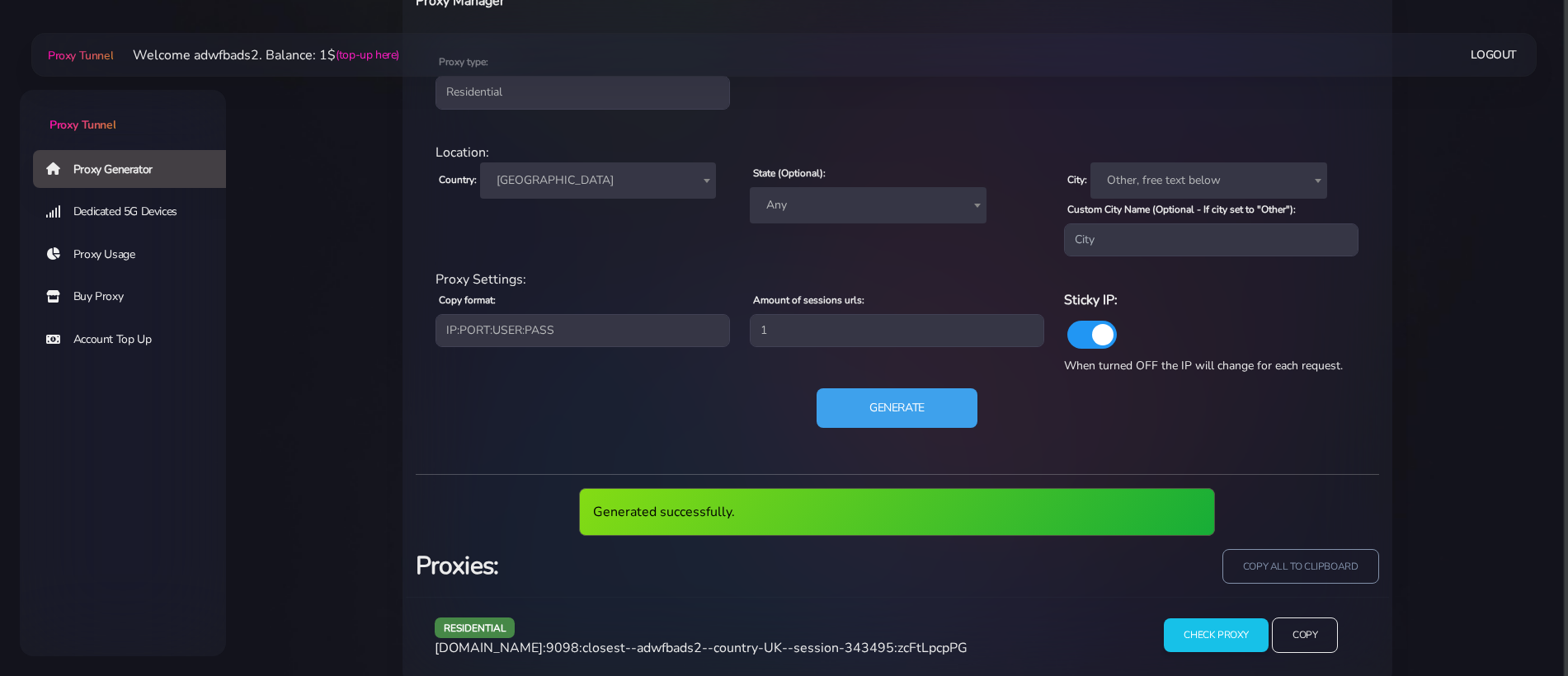
scroll to position [725, 0]
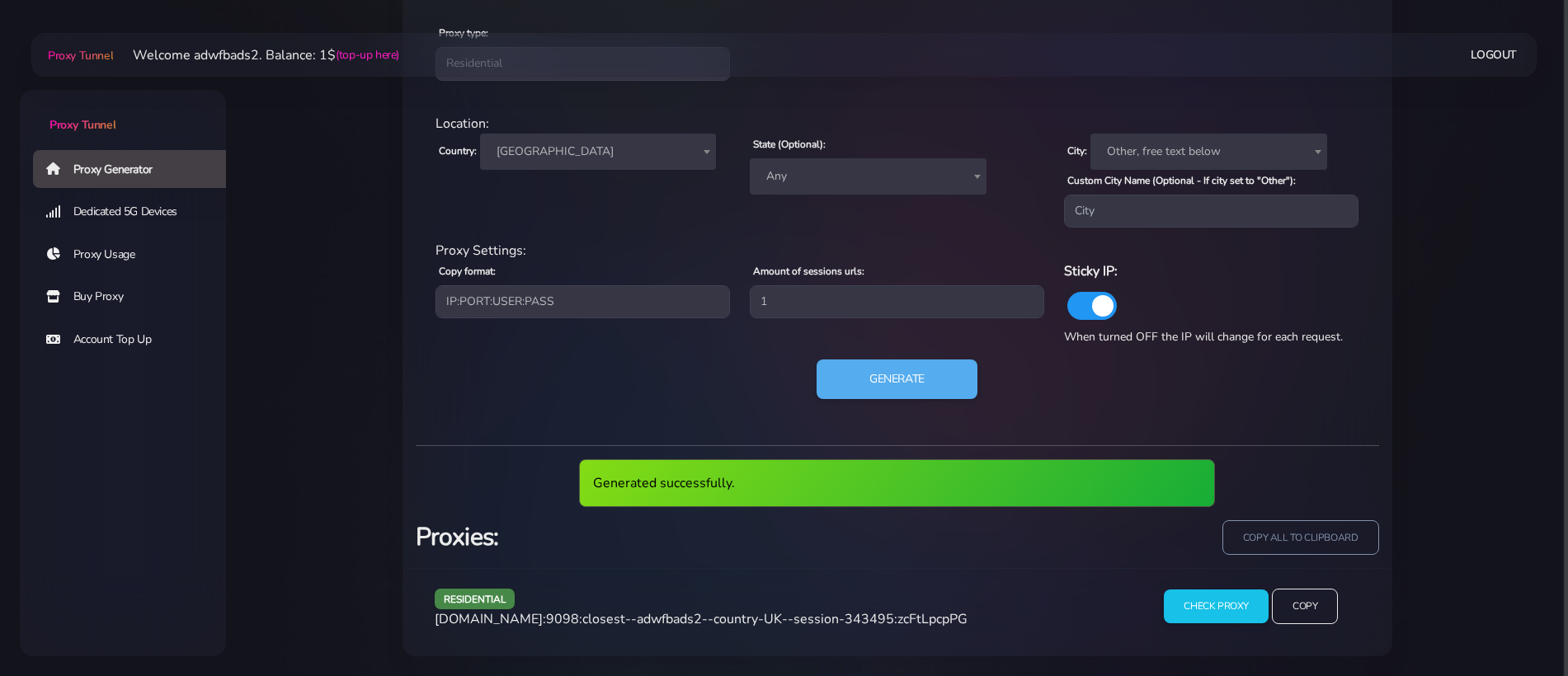
click at [782, 622] on span "agg.proxytunnel.io:9098:closest--adwfbads2--country-UK--session-343495:zcFtLpcp…" at bounding box center [701, 619] width 533 height 18
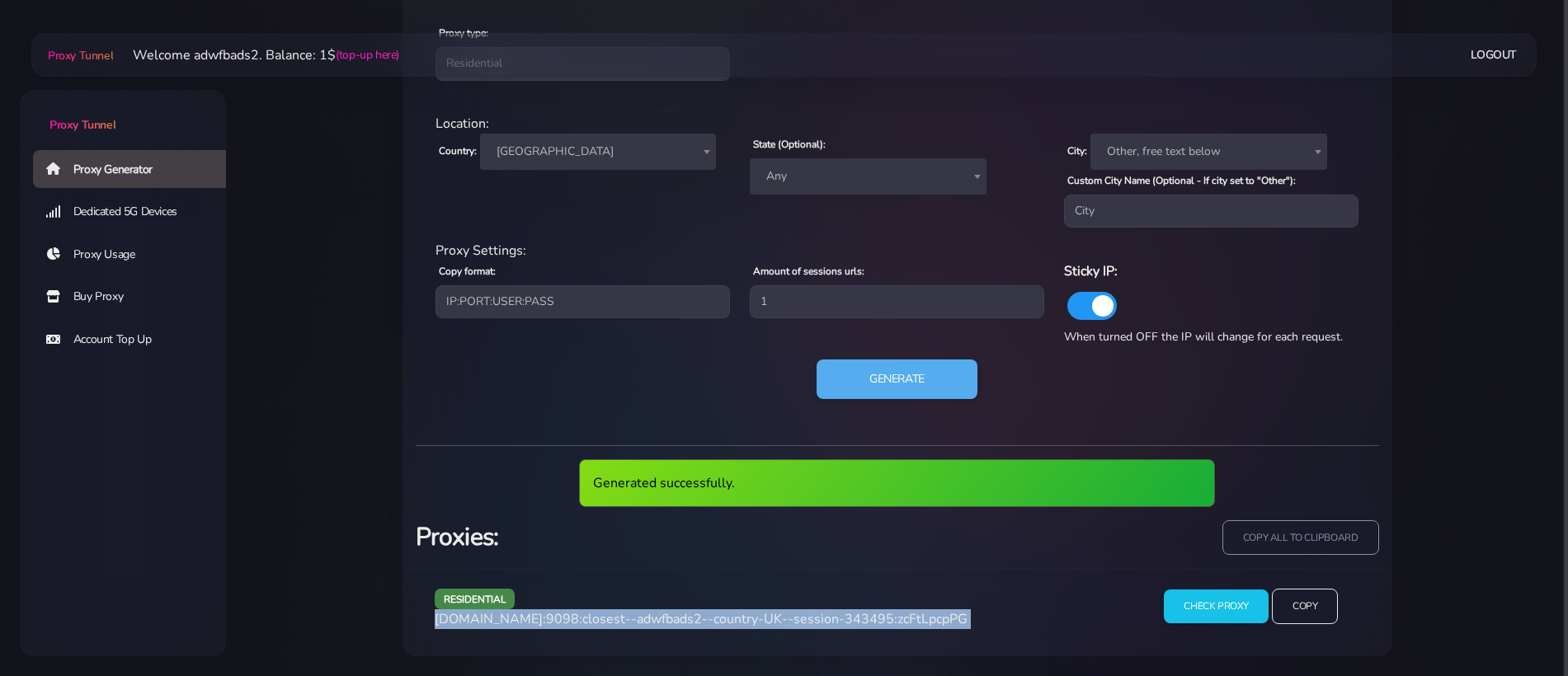
click at [782, 622] on span "agg.proxytunnel.io:9098:closest--adwfbads2--country-UK--session-343495:zcFtLpcp…" at bounding box center [701, 619] width 533 height 18
copy div "agg.proxytunnel.io:9098:closest--adwfbads2--country-UK--session-343495:zcFtLpcp…"
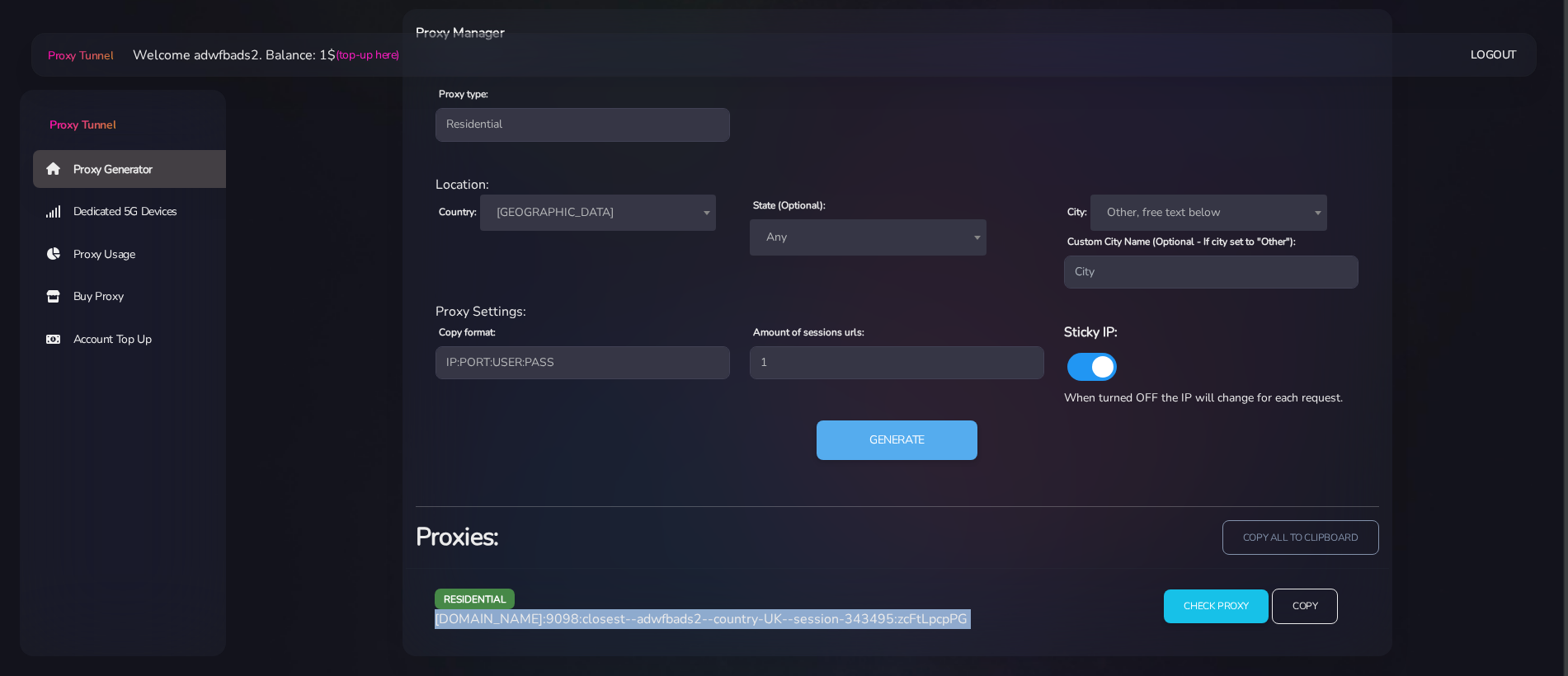
scroll to position [665, 0]
